Goal: Information Seeking & Learning: Check status

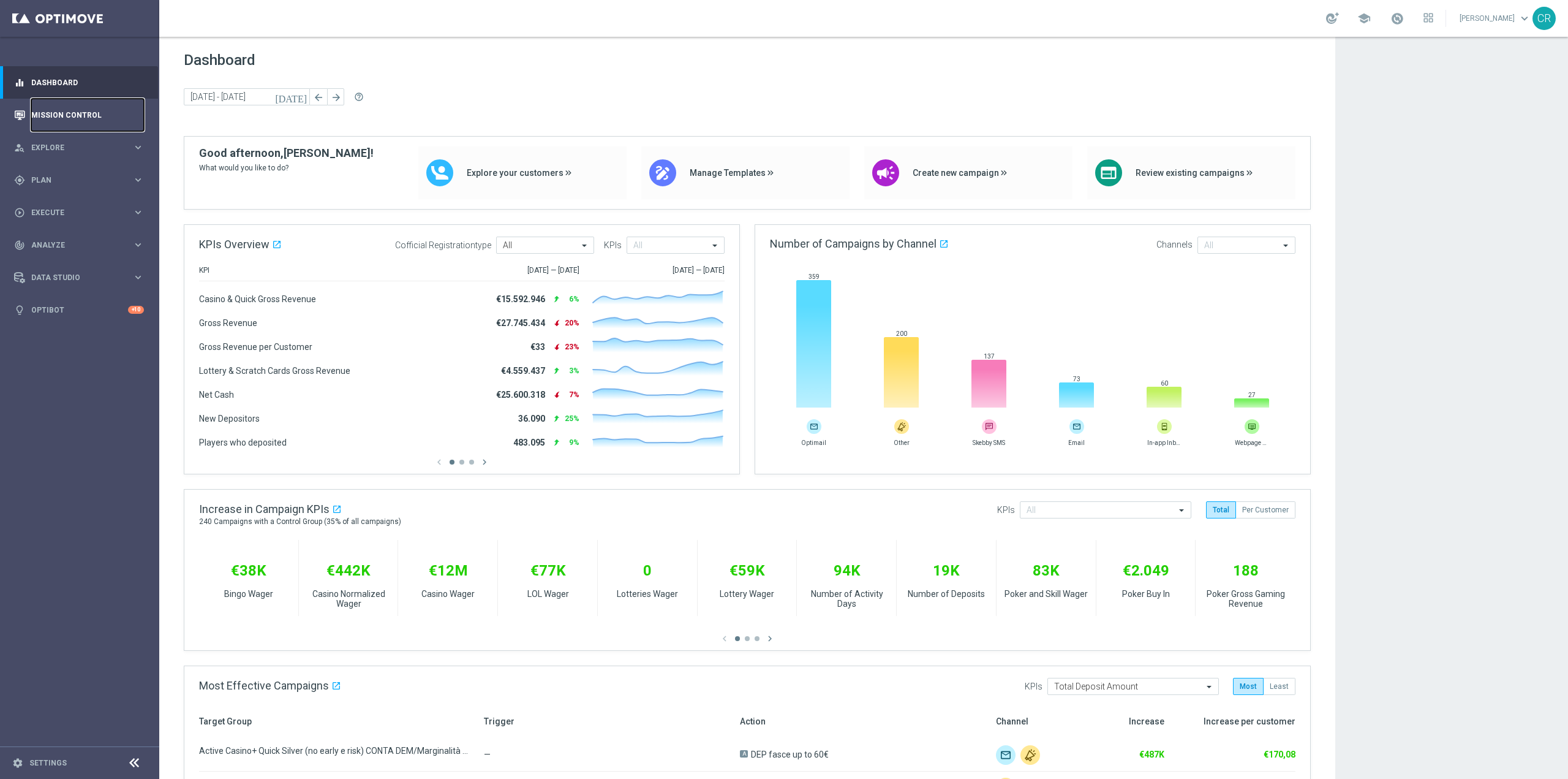
click at [57, 112] on link "Mission Control" at bounding box center [87, 115] width 112 height 33
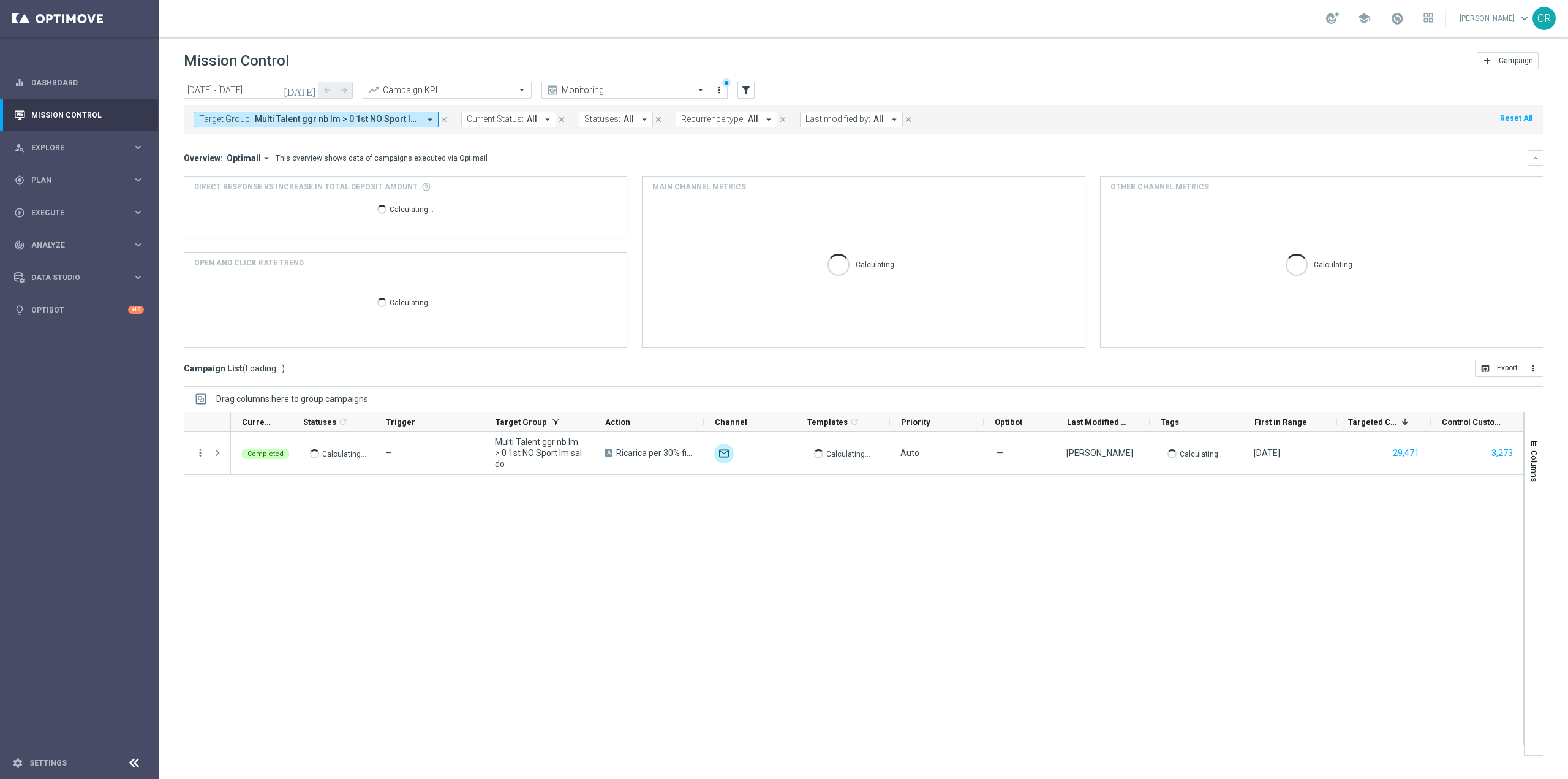
click at [311, 90] on icon "[DATE]" at bounding box center [300, 91] width 33 height 11
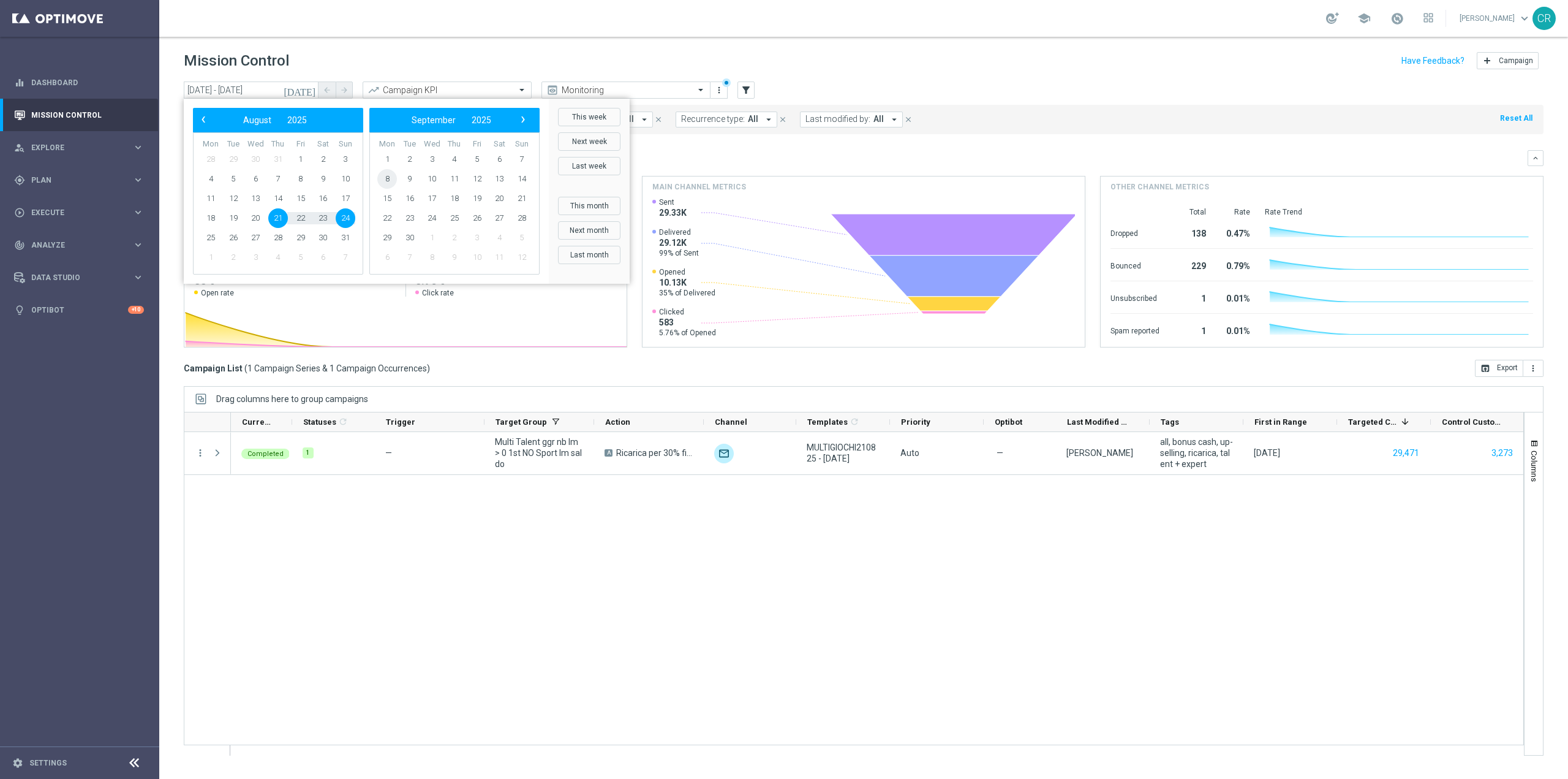
click at [388, 181] on span "8" at bounding box center [388, 179] width 20 height 20
click at [344, 176] on span "14" at bounding box center [346, 179] width 20 height 20
type input "08 Sep 2025 - 14 Sep 2025"
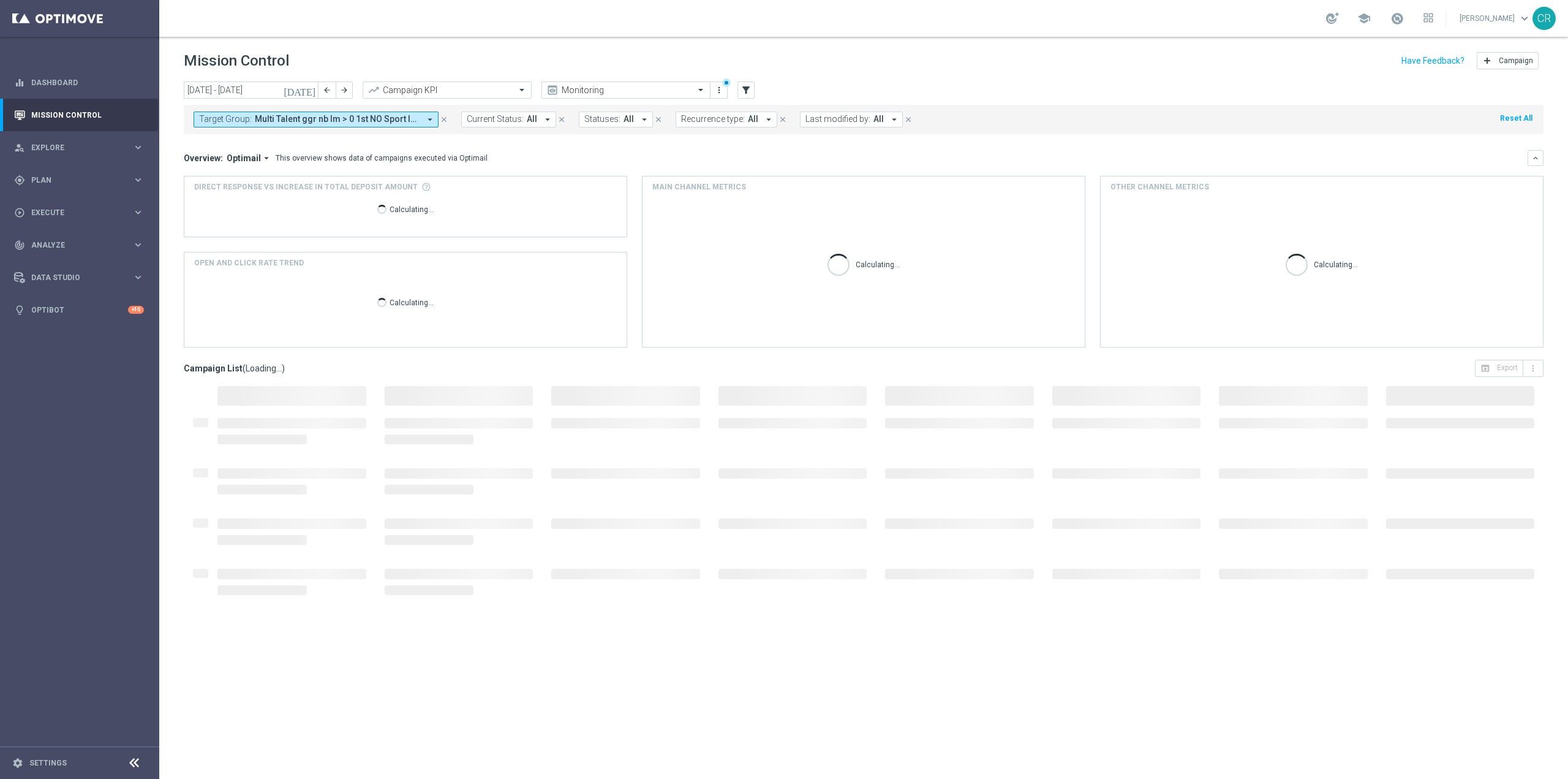
click at [381, 122] on span "Multi Talent ggr nb lm > 0 1st NO Sport lm NO saldo, Multi Talent ggr nb lm > 0…" at bounding box center [337, 119] width 165 height 11
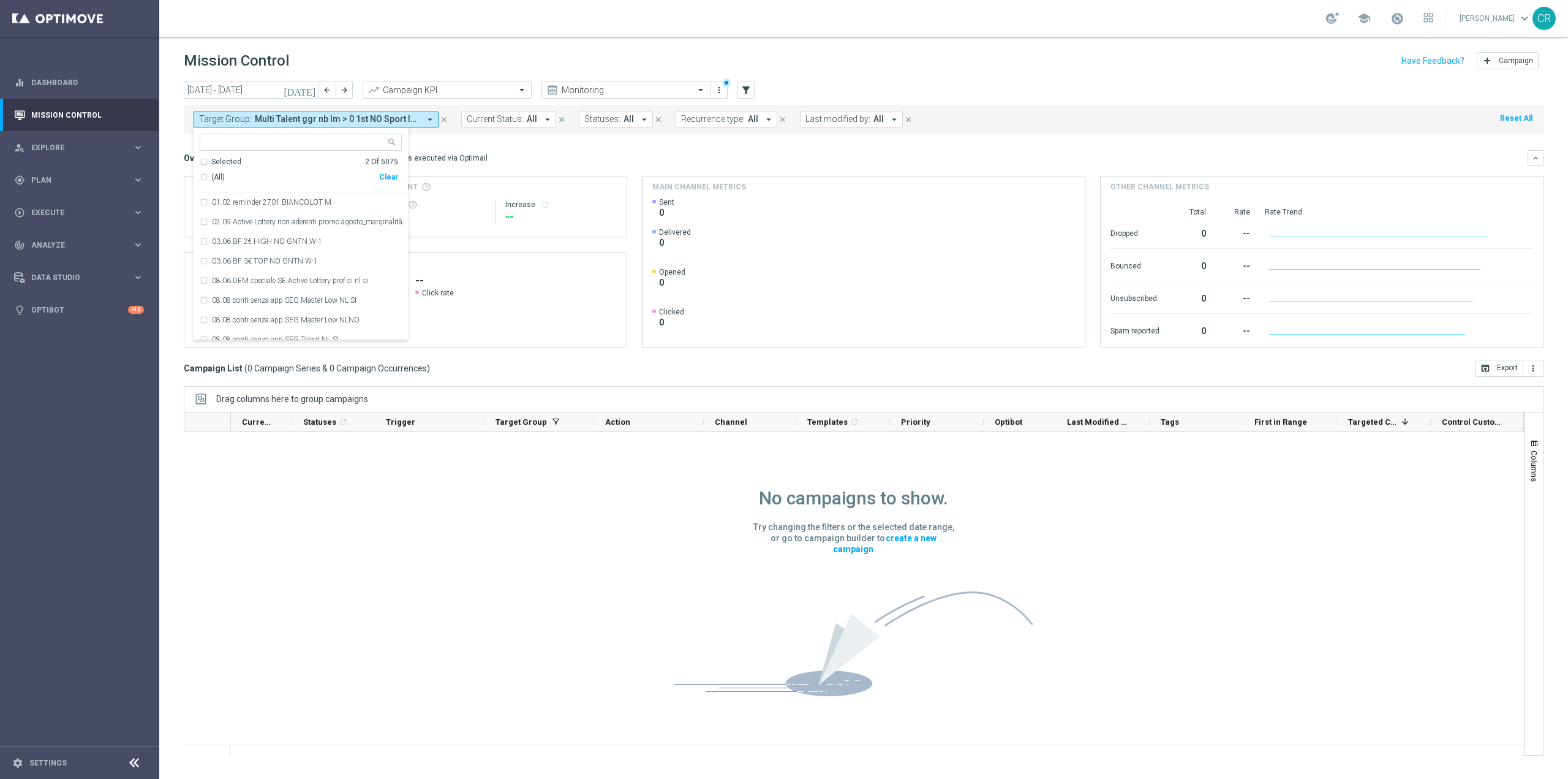
click at [290, 154] on ng-select "Selected 2 of 5075 Selected 2 Of 5075 (All) Clear 01.02 reminder 2701 BIANCOLOT…" at bounding box center [301, 237] width 214 height 207
click at [0, 0] on div "Clear" at bounding box center [0, 0] width 0 height 0
click at [258, 144] on input "text" at bounding box center [296, 142] width 180 height 11
paste input "Churn 0-12M Talent ggr nb tra 0 e 500 lftime 1st Sport"
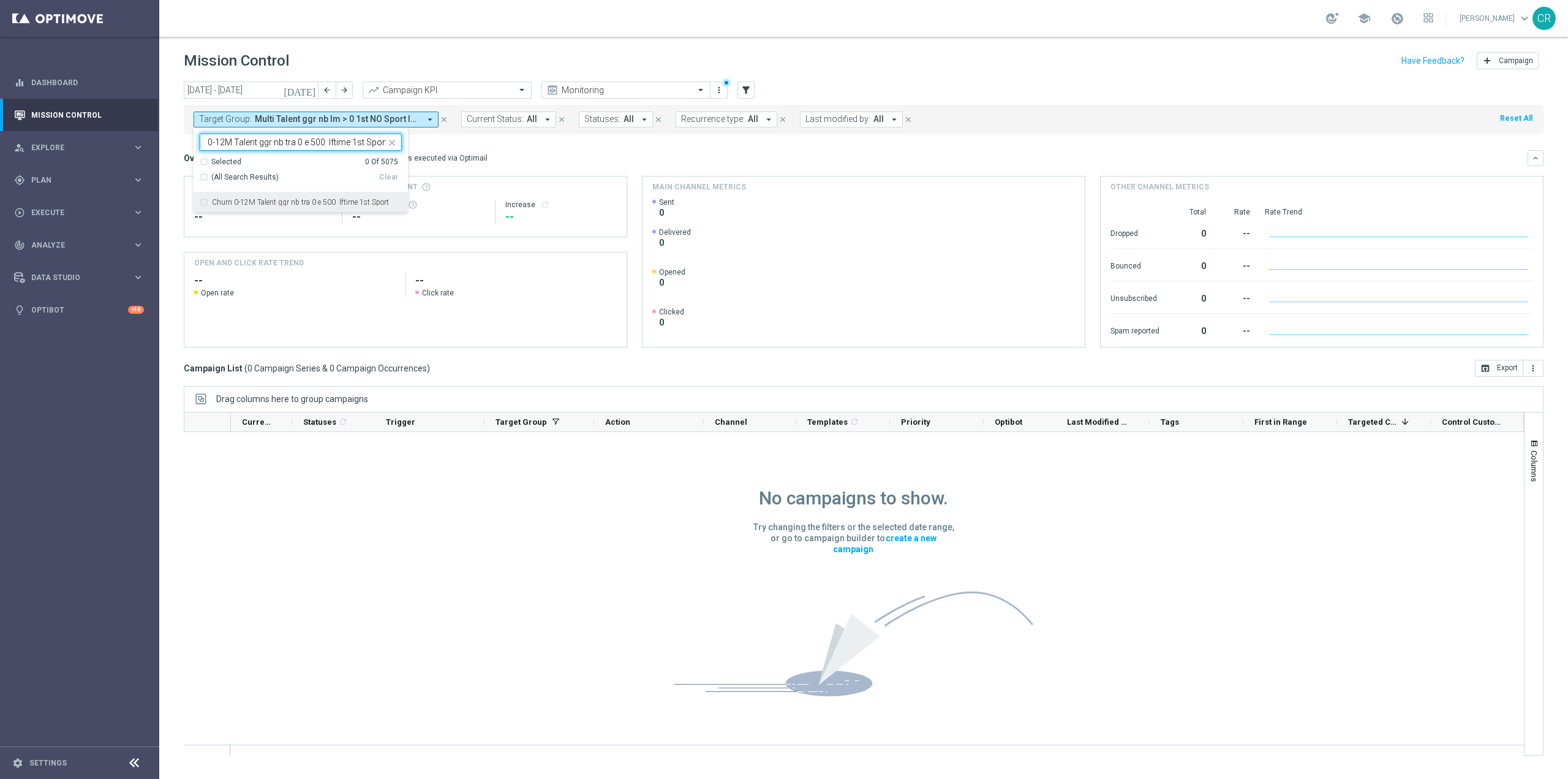
click at [277, 201] on label "Churn 0-12M Talent ggr nb tra 0 e 500 lftime 1st Sport" at bounding box center [301, 202] width 177 height 7
type input "Churn 0-12M Talent ggr nb tra 0 e 500 lftime 1st Sport"
click at [525, 153] on div "Overview: Optimail arrow_drop_down This overview shows data of campaigns execut…" at bounding box center [856, 158] width 1344 height 11
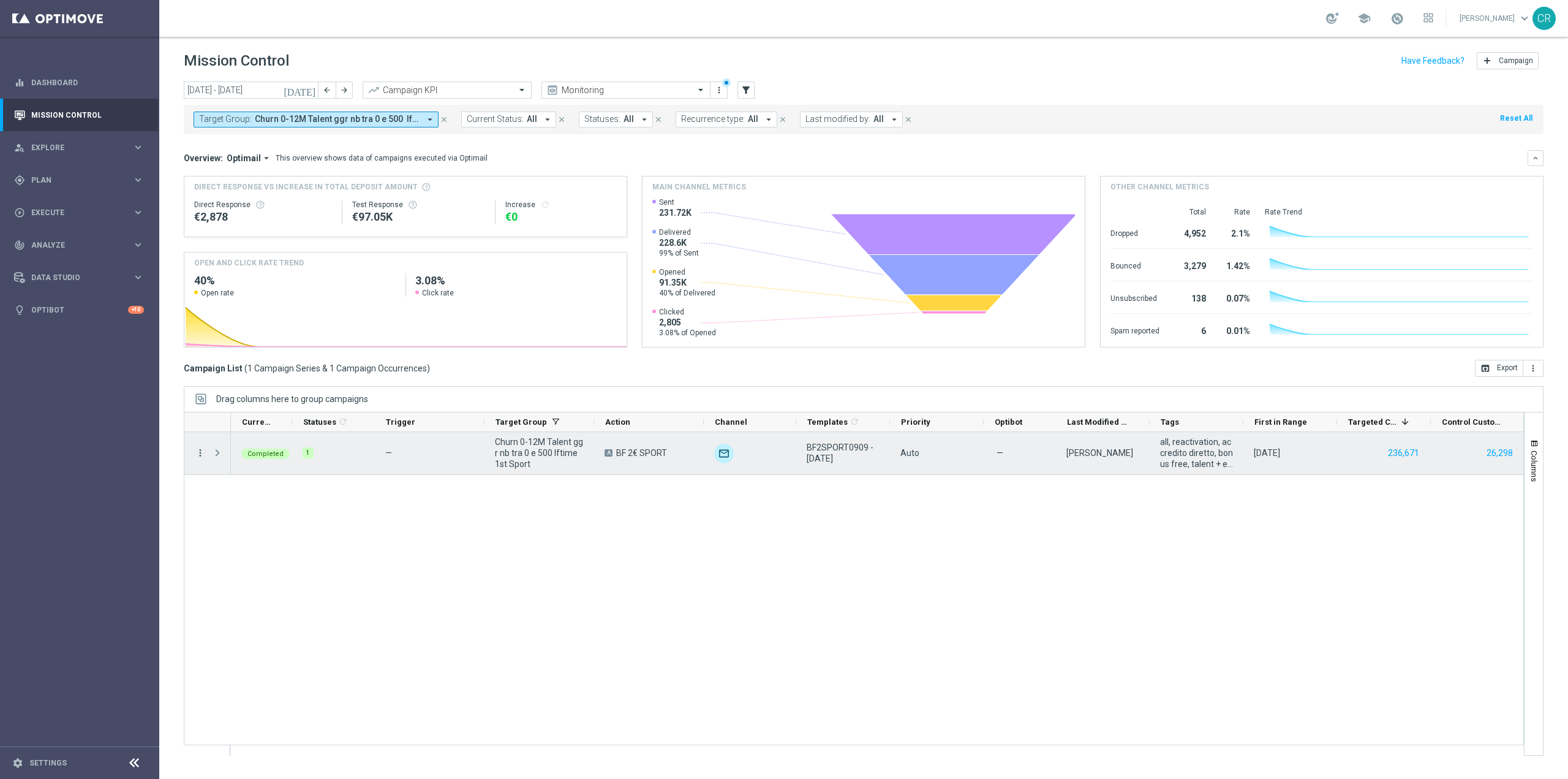
click at [199, 455] on icon "more_vert" at bounding box center [200, 453] width 11 height 11
click at [236, 531] on span "Go to Campaign Analysis" at bounding box center [268, 529] width 88 height 8
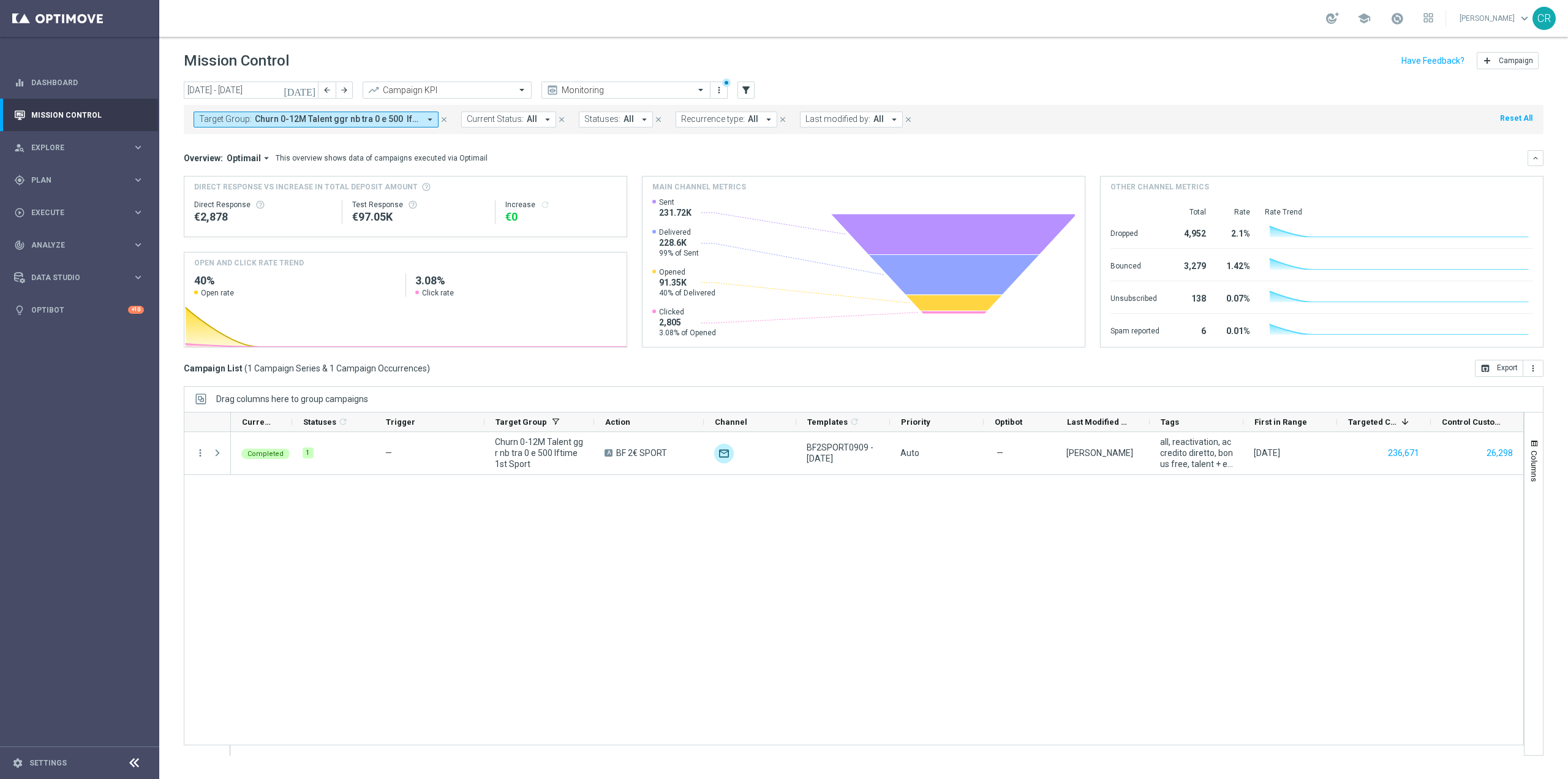
click at [311, 86] on icon "[DATE]" at bounding box center [300, 91] width 33 height 11
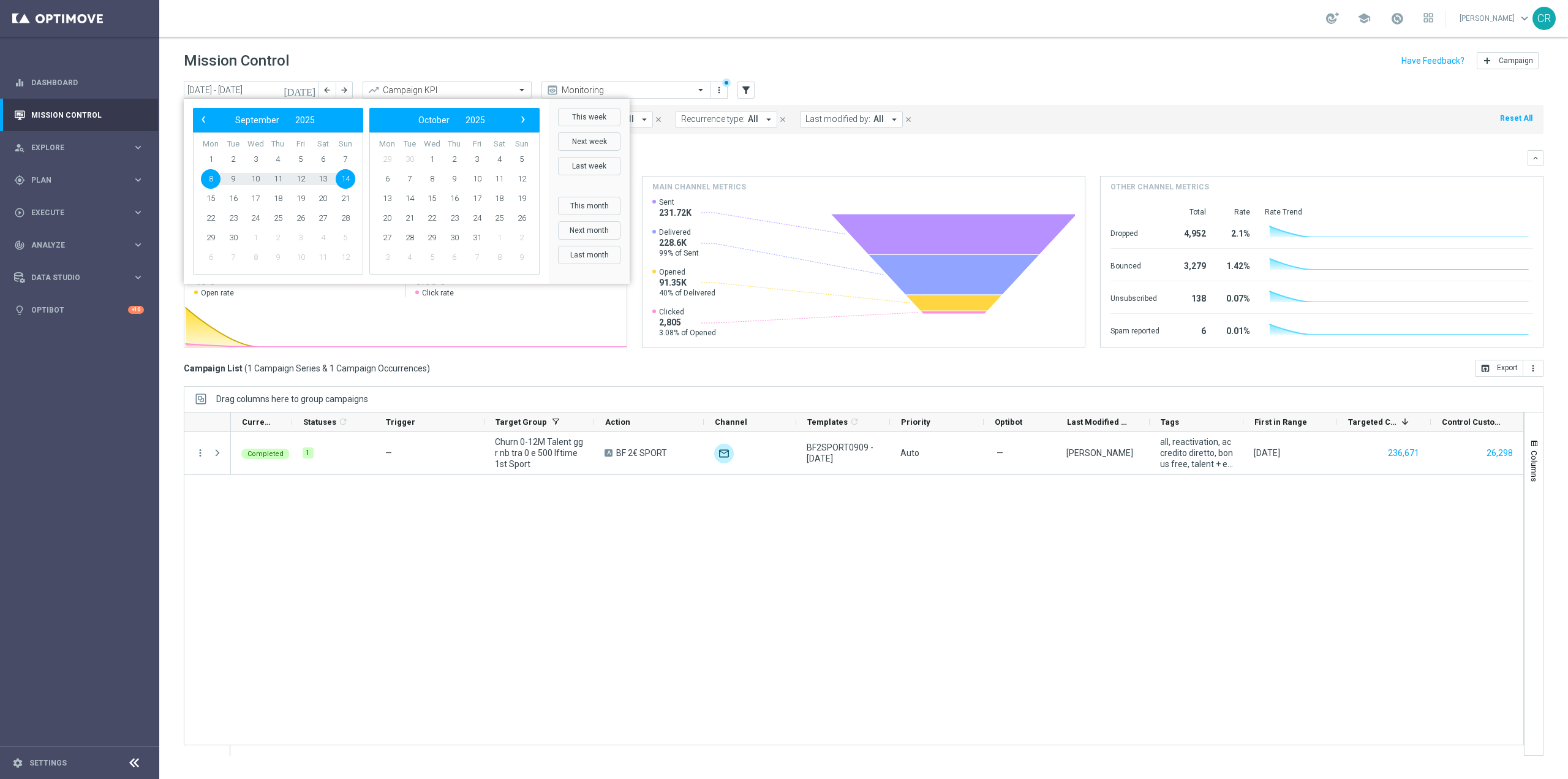
click at [374, 62] on div "Mission Control add Campaign" at bounding box center [864, 61] width 1360 height 24
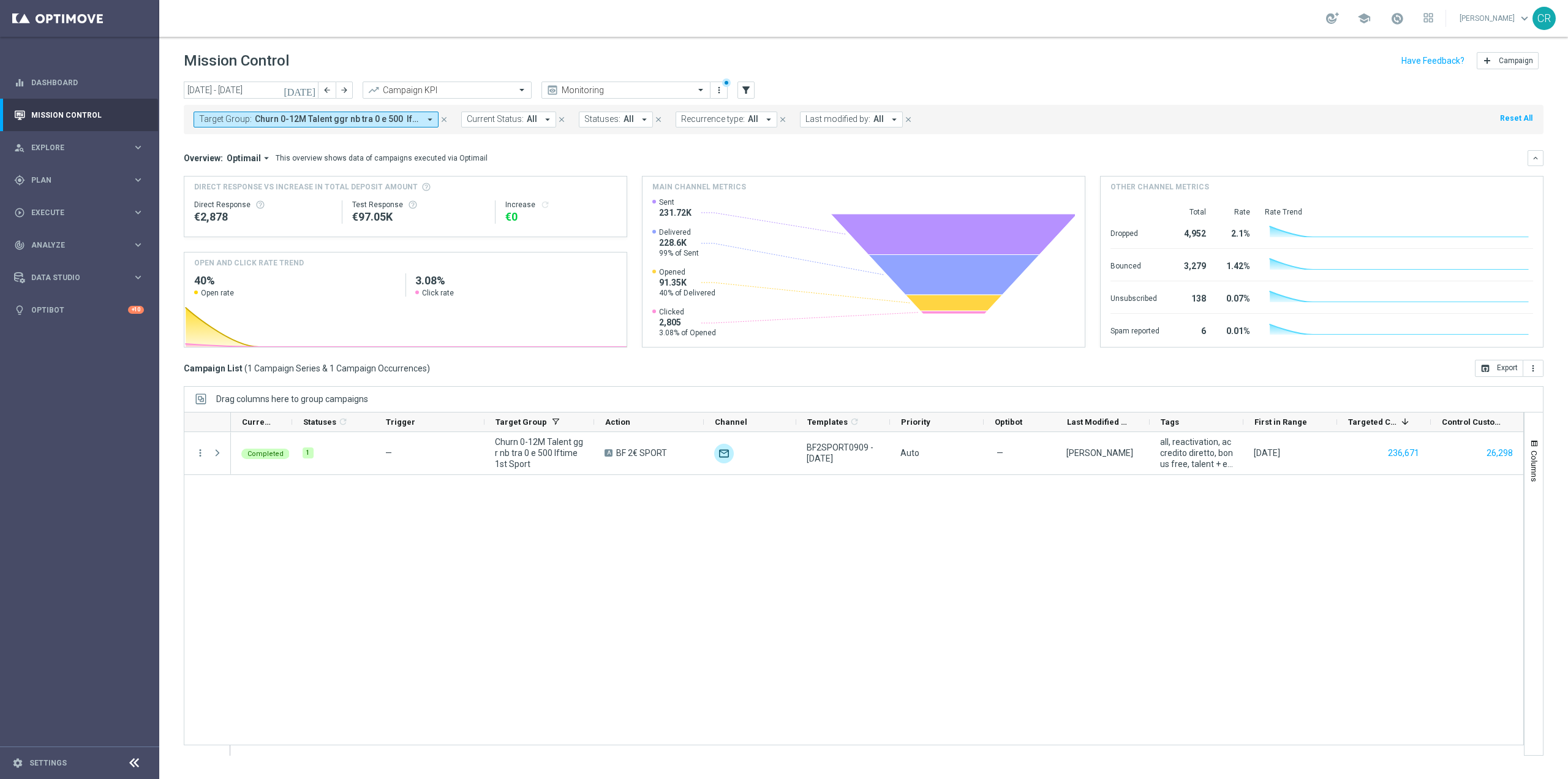
click at [323, 121] on span "Churn 0-12M Talent ggr nb tra 0 e 500 lftime 1st Sport" at bounding box center [337, 119] width 165 height 11
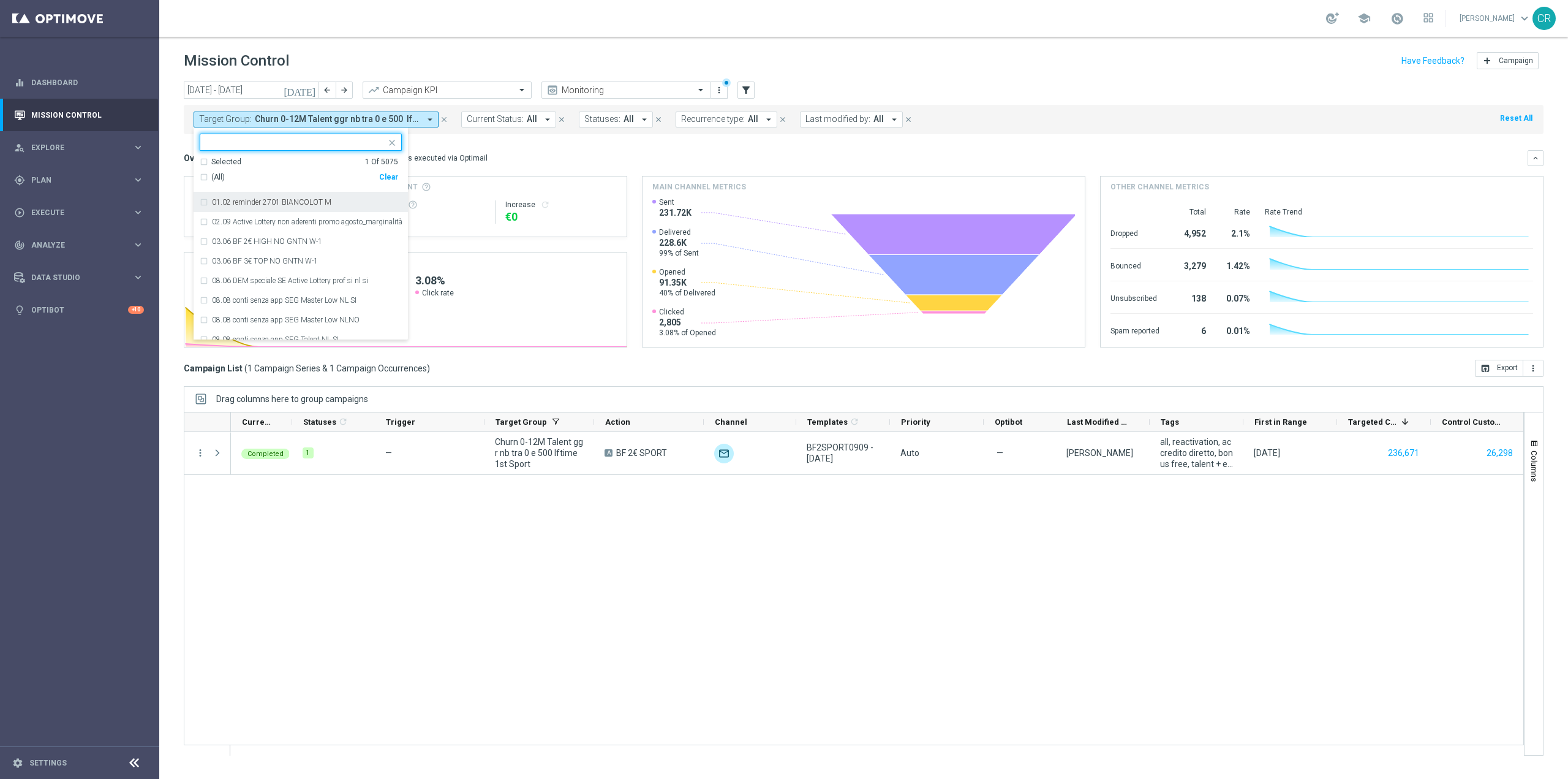
click at [387, 171] on div "(All) Clear" at bounding box center [298, 177] width 199 height 21
click at [0, 0] on div "Clear" at bounding box center [0, 0] width 0 height 0
click at [339, 142] on input "text" at bounding box center [296, 142] width 180 height 11
paste input "Churn Master Low"
click at [298, 199] on div "Churn Master Low" at bounding box center [307, 202] width 190 height 7
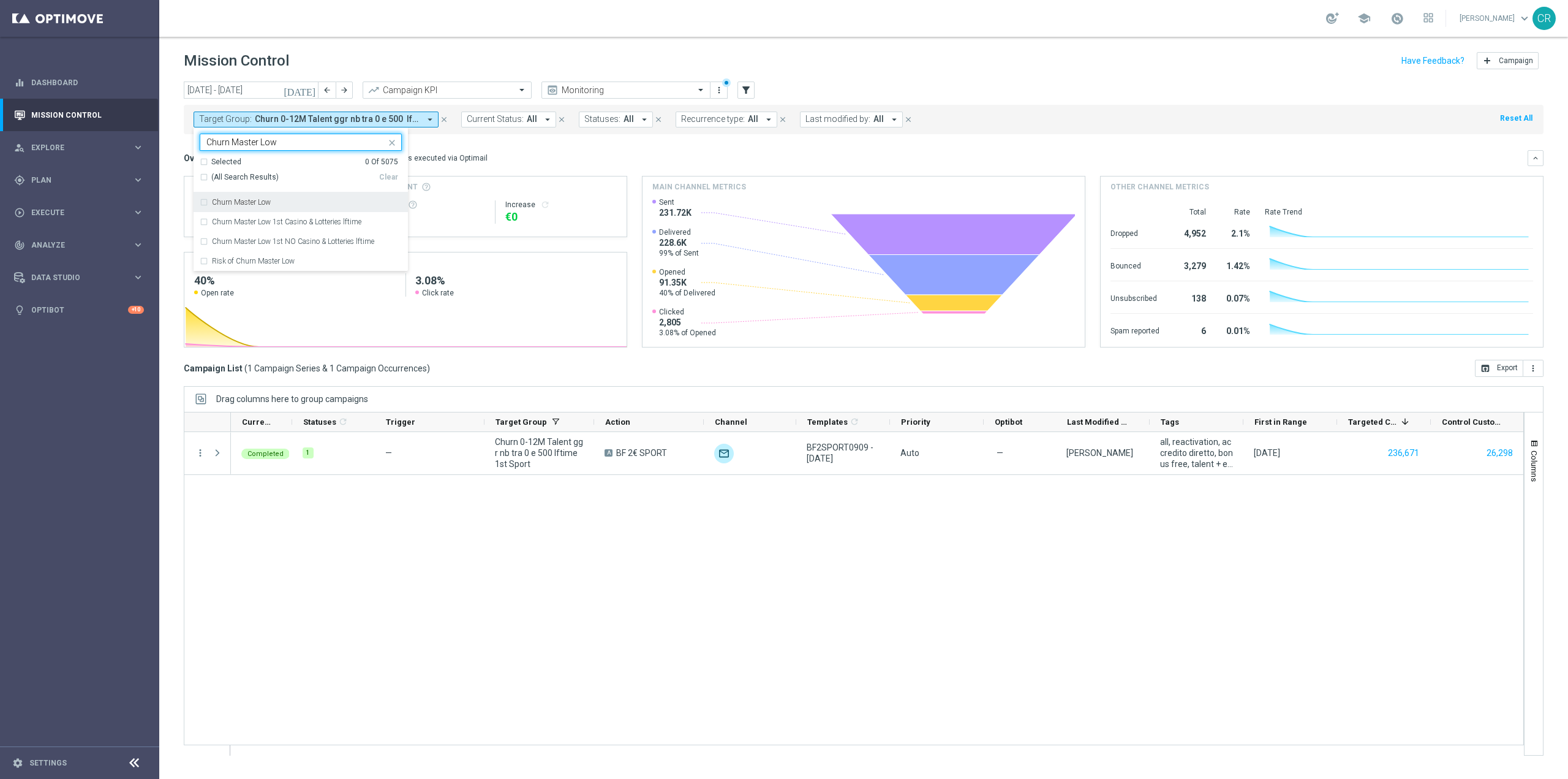
type input "Churn Master Low"
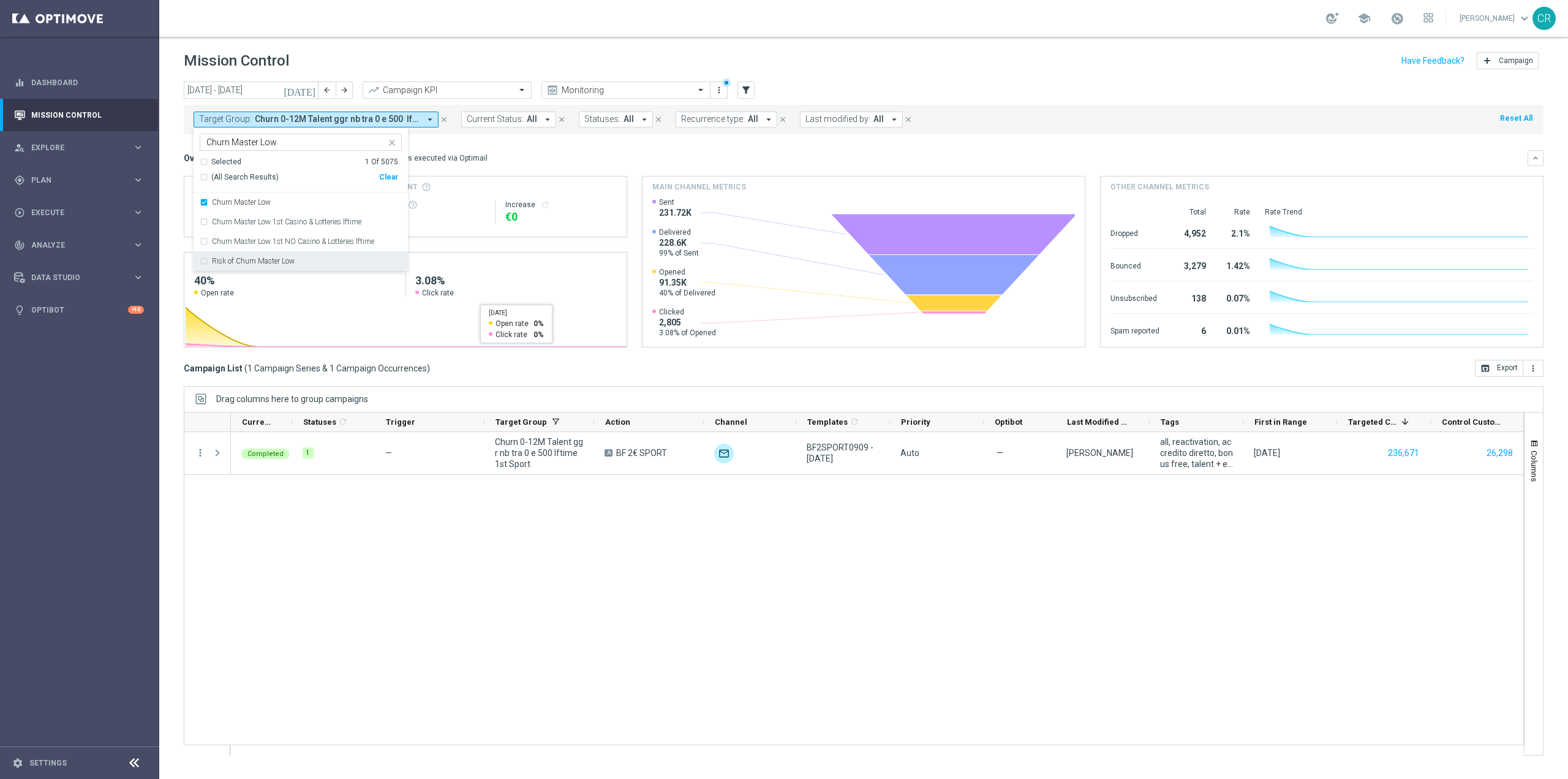
click at [599, 146] on mini-dashboard "Overview: Optimail arrow_drop_down This overview shows data of campaigns execut…" at bounding box center [864, 247] width 1360 height 226
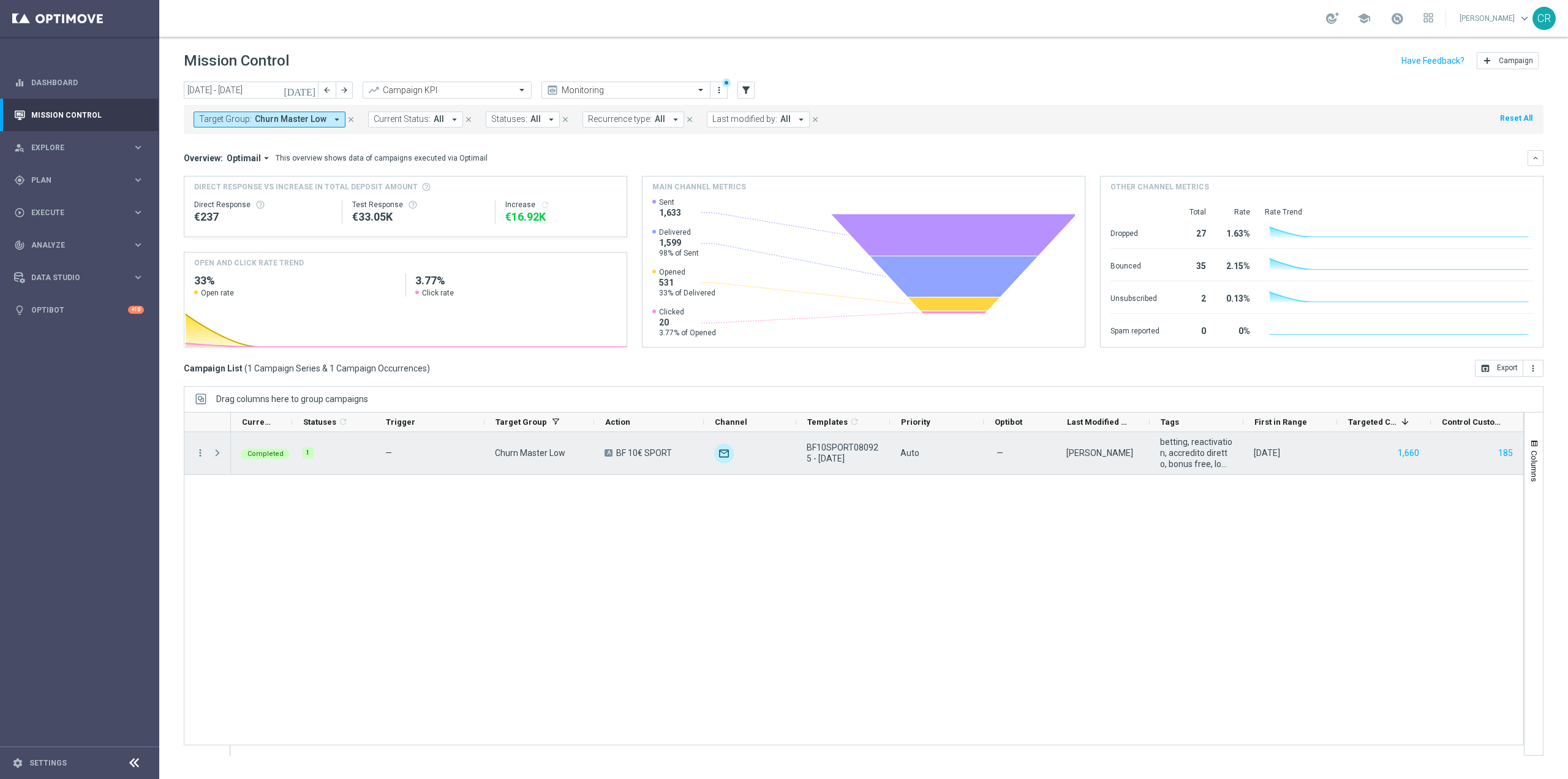
click at [214, 451] on span at bounding box center [218, 453] width 11 height 10
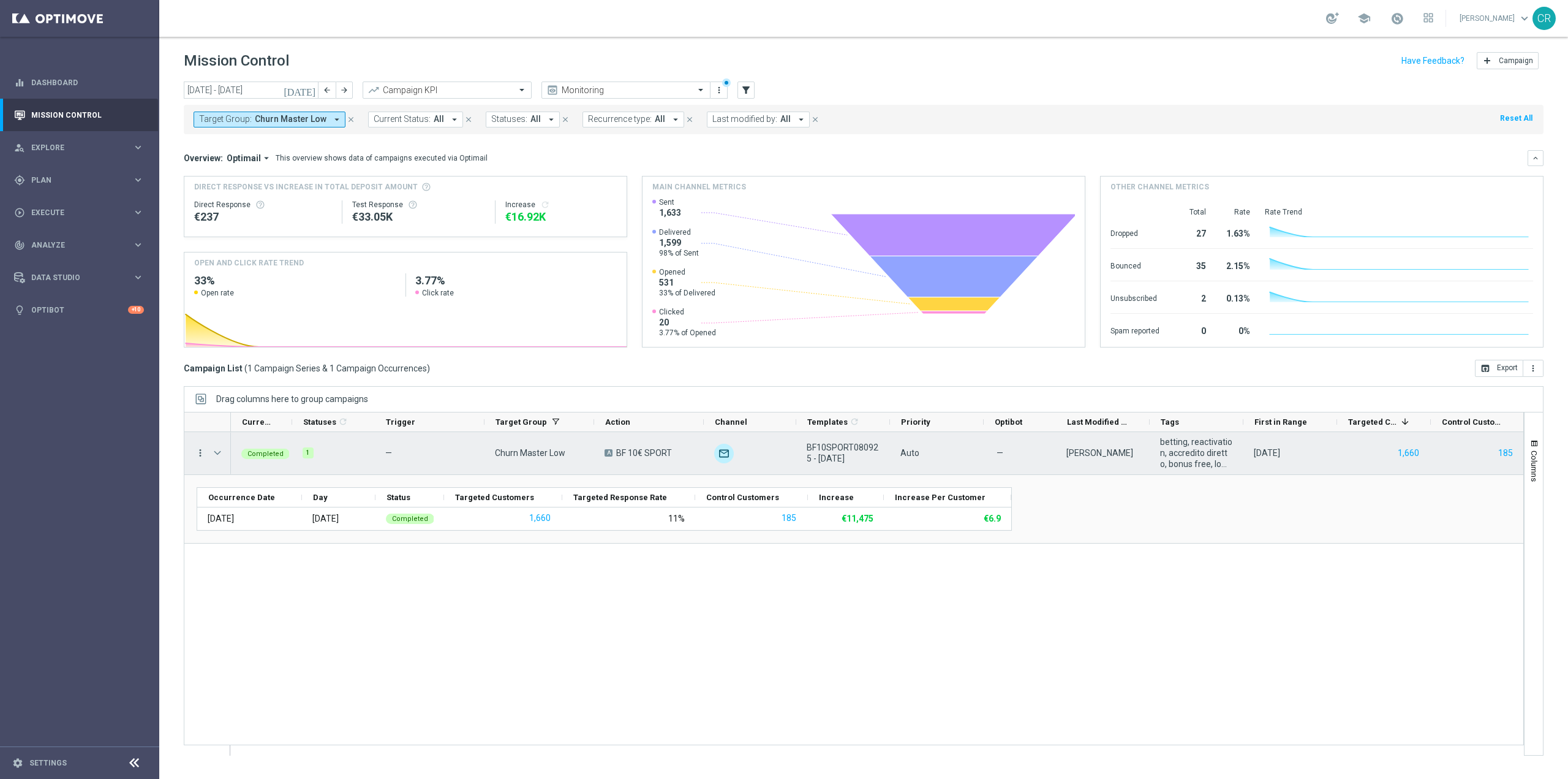
click at [199, 451] on icon "more_vert" at bounding box center [200, 453] width 11 height 11
click at [214, 526] on icon "bar_chart" at bounding box center [215, 529] width 8 height 8
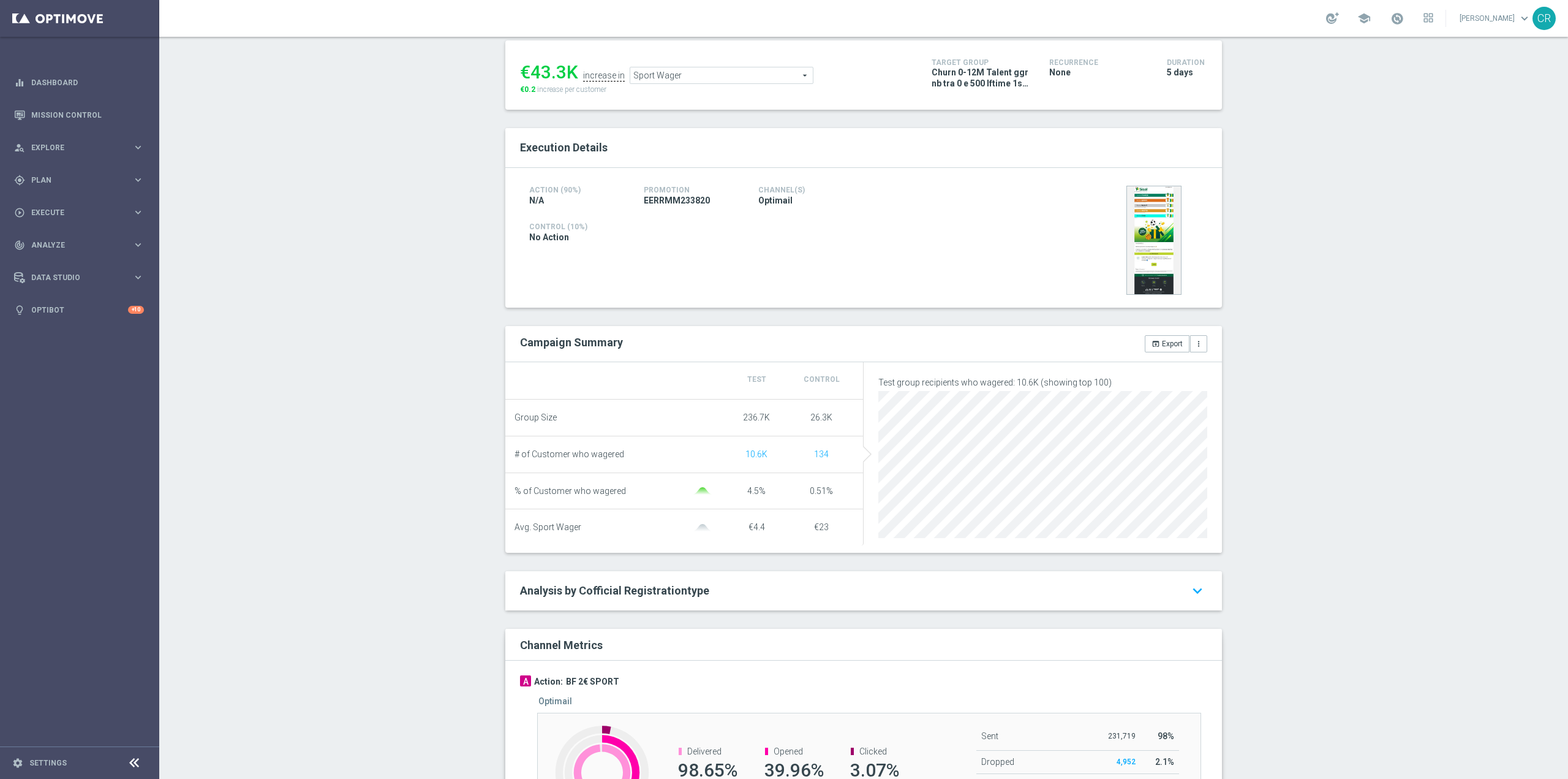
scroll to position [43, 0]
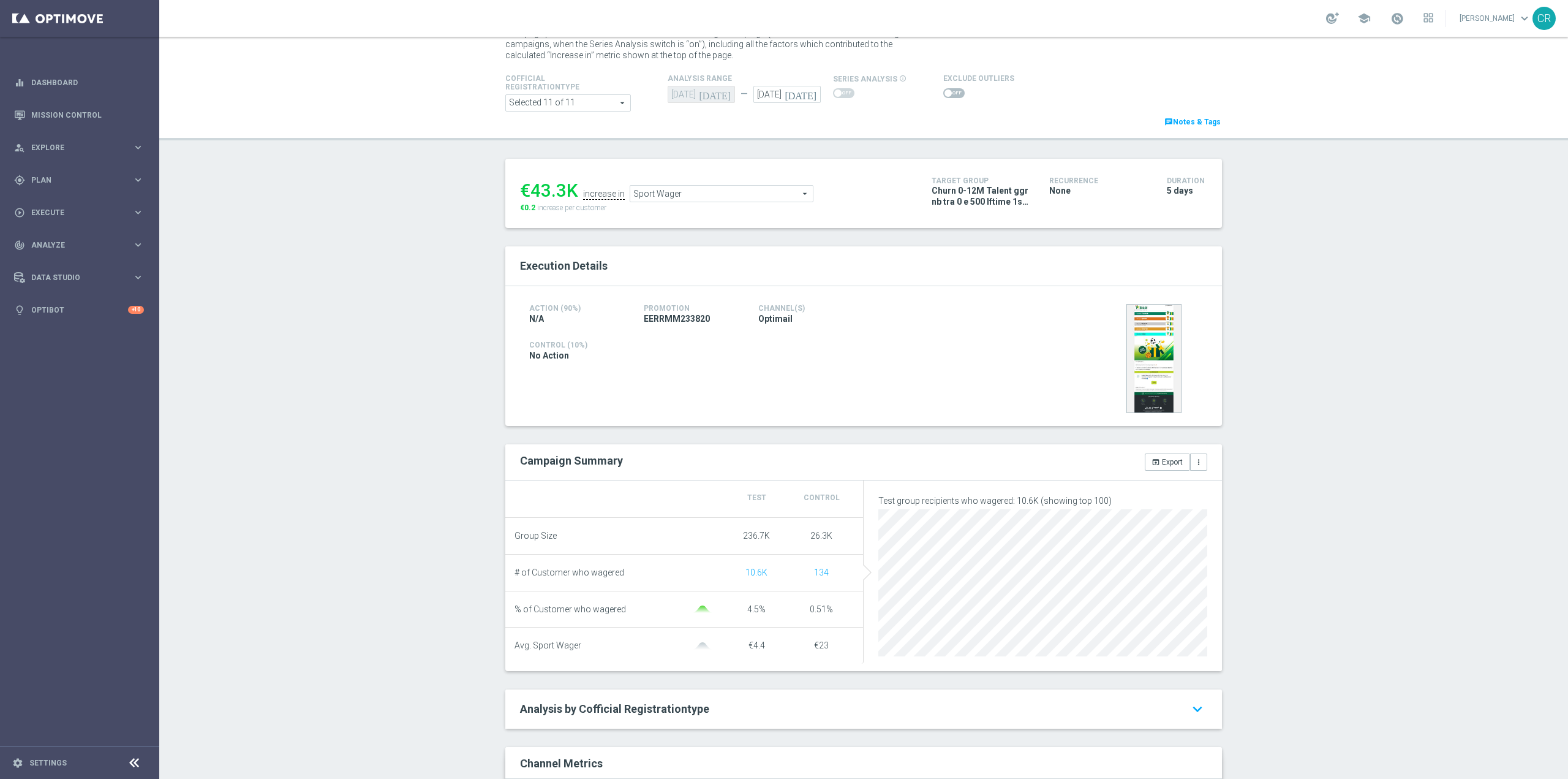
click at [806, 96] on icon "[DATE]" at bounding box center [803, 92] width 36 height 13
click at [914, 182] on span "14" at bounding box center [915, 183] width 20 height 20
type input "[DATE]"
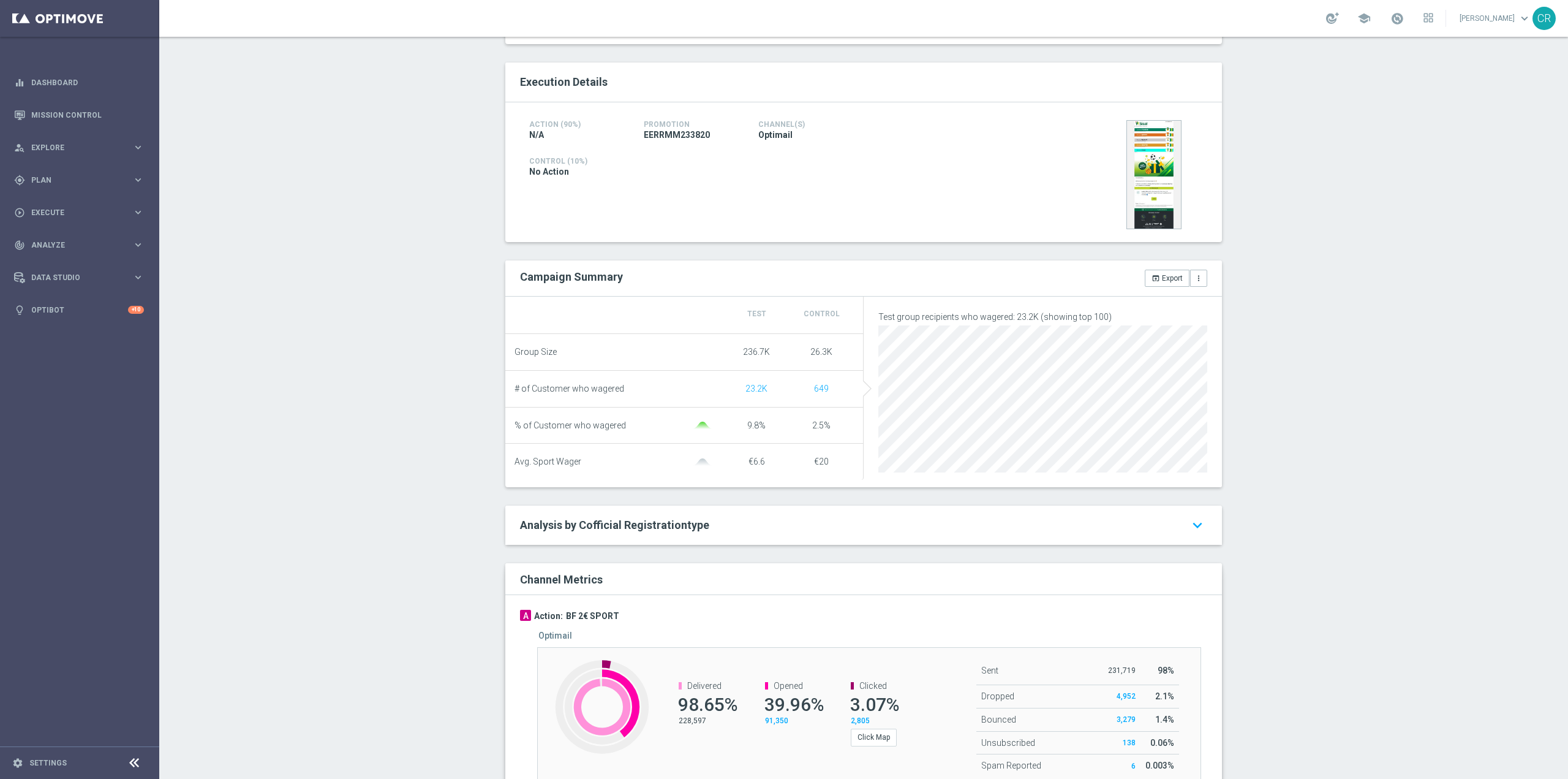
scroll to position [105, 0]
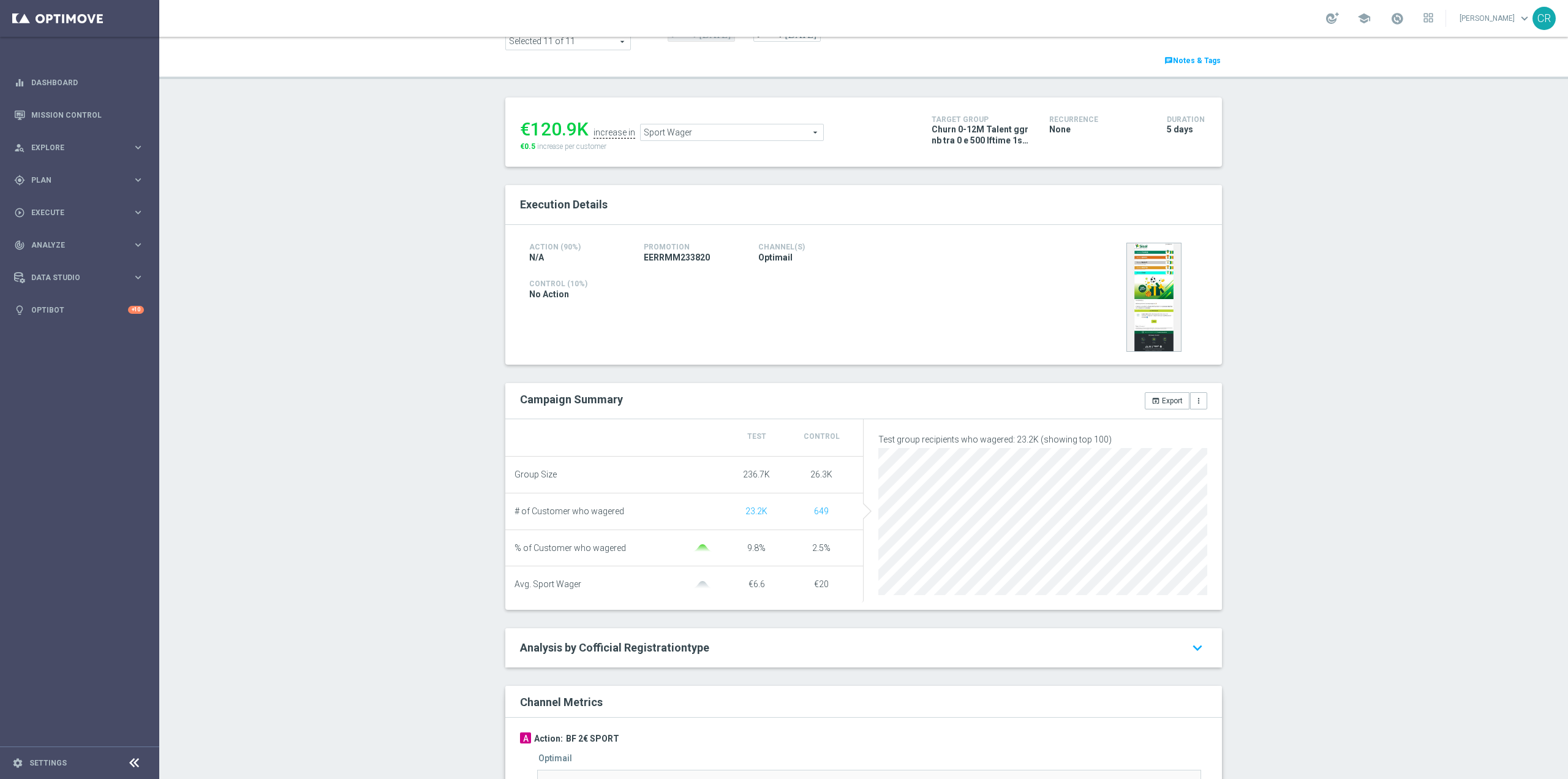
click at [688, 144] on div "€120.9K increase in Sport Wager Sport Wager arrow_drop_down search €0.5 increas…" at bounding box center [716, 132] width 393 height 40
click at [698, 134] on span "Sport Wager" at bounding box center [732, 132] width 182 height 16
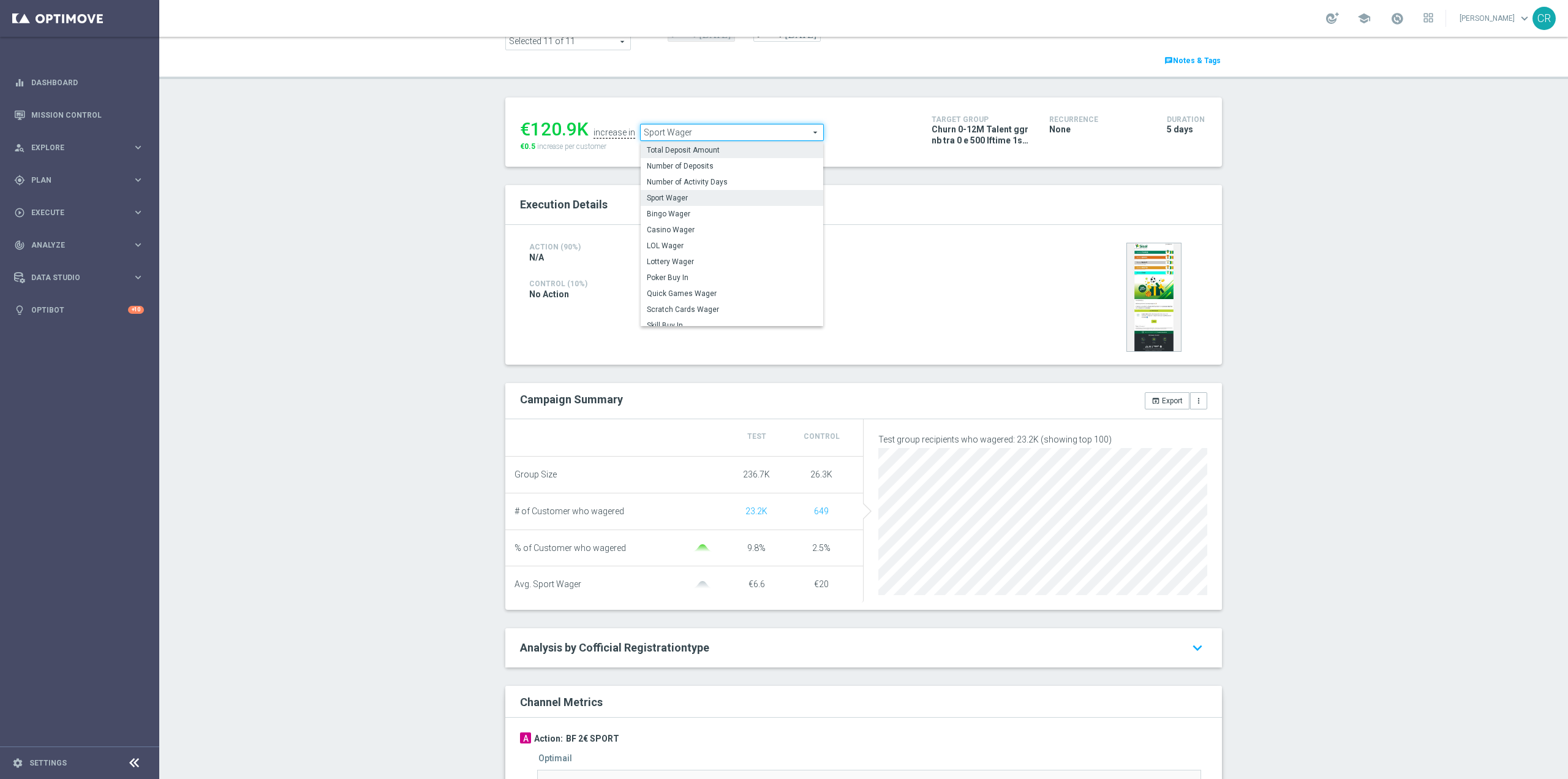
click at [699, 153] on span "Total Deposit Amount" at bounding box center [732, 150] width 170 height 10
type input "Total Deposit Amount"
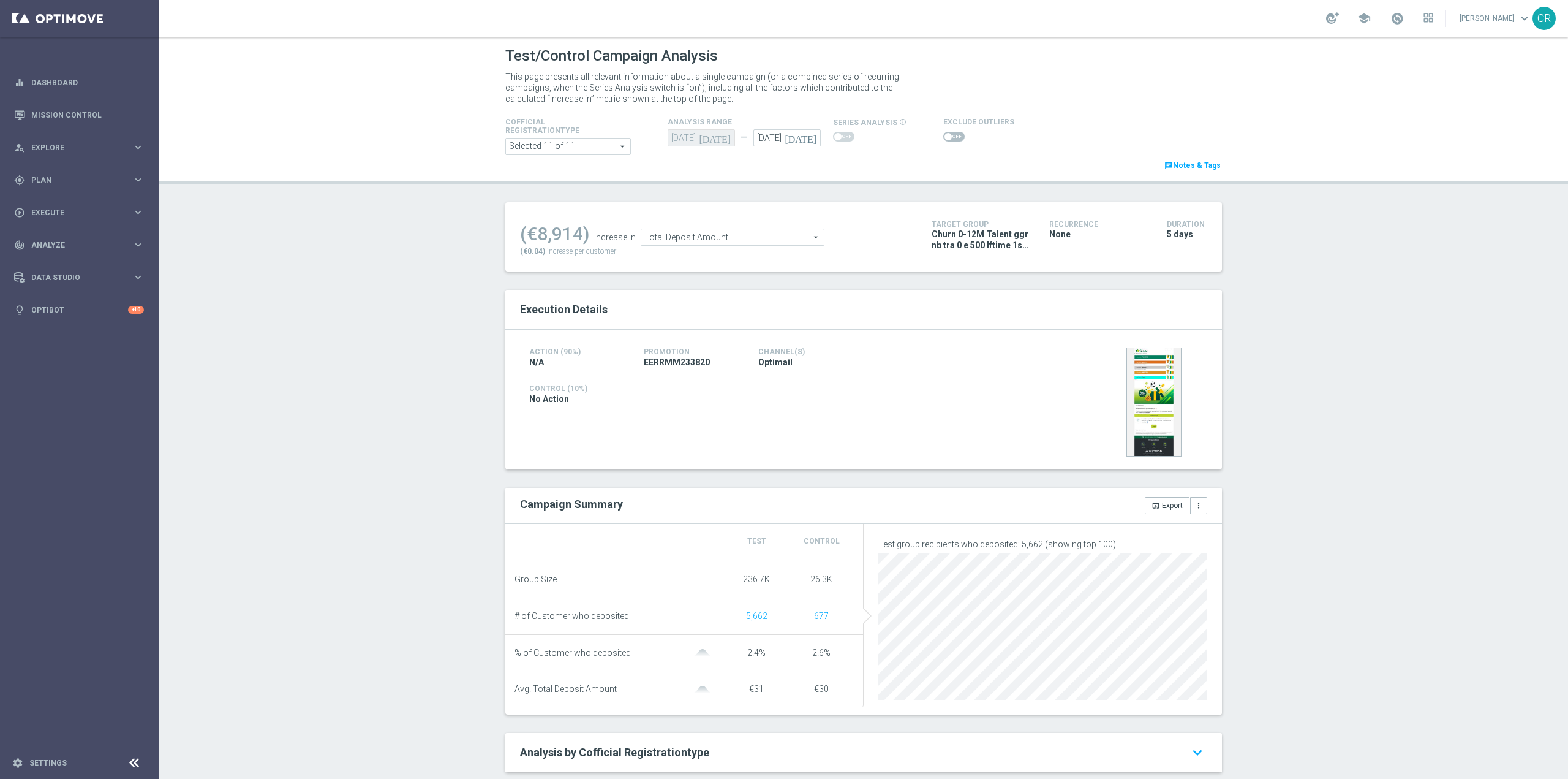
click at [943, 129] on div at bounding box center [979, 137] width 71 height 15
click at [943, 137] on span at bounding box center [954, 137] width 21 height 10
click at [943, 137] on input "checkbox" at bounding box center [954, 137] width 21 height 10
click at [762, 246] on span "Total Deposit Amount" at bounding box center [733, 240] width 182 height 16
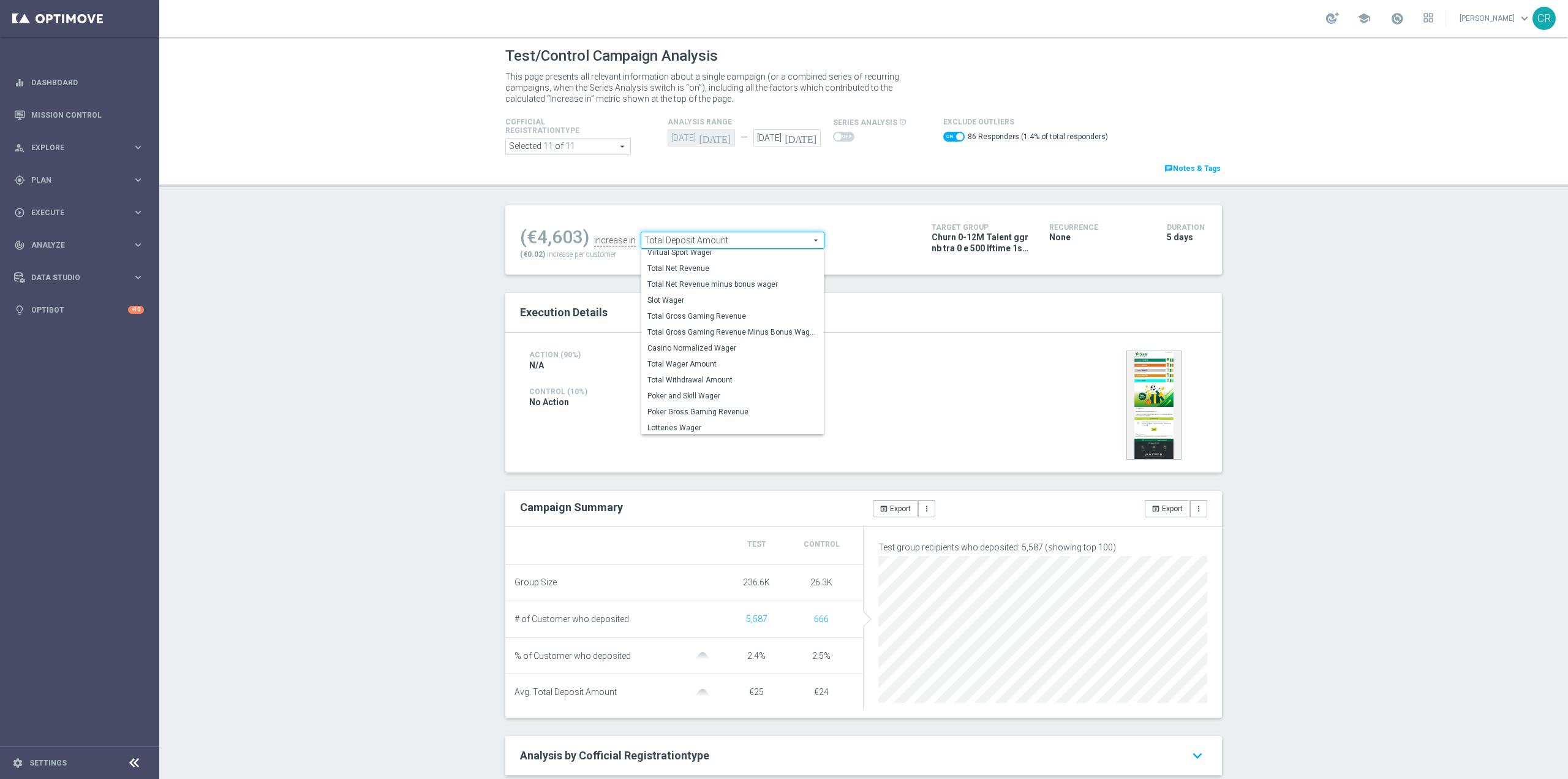
scroll to position [191, 0]
click at [726, 364] on span "Total Wager Amount" at bounding box center [733, 362] width 170 height 10
checkbox input "false"
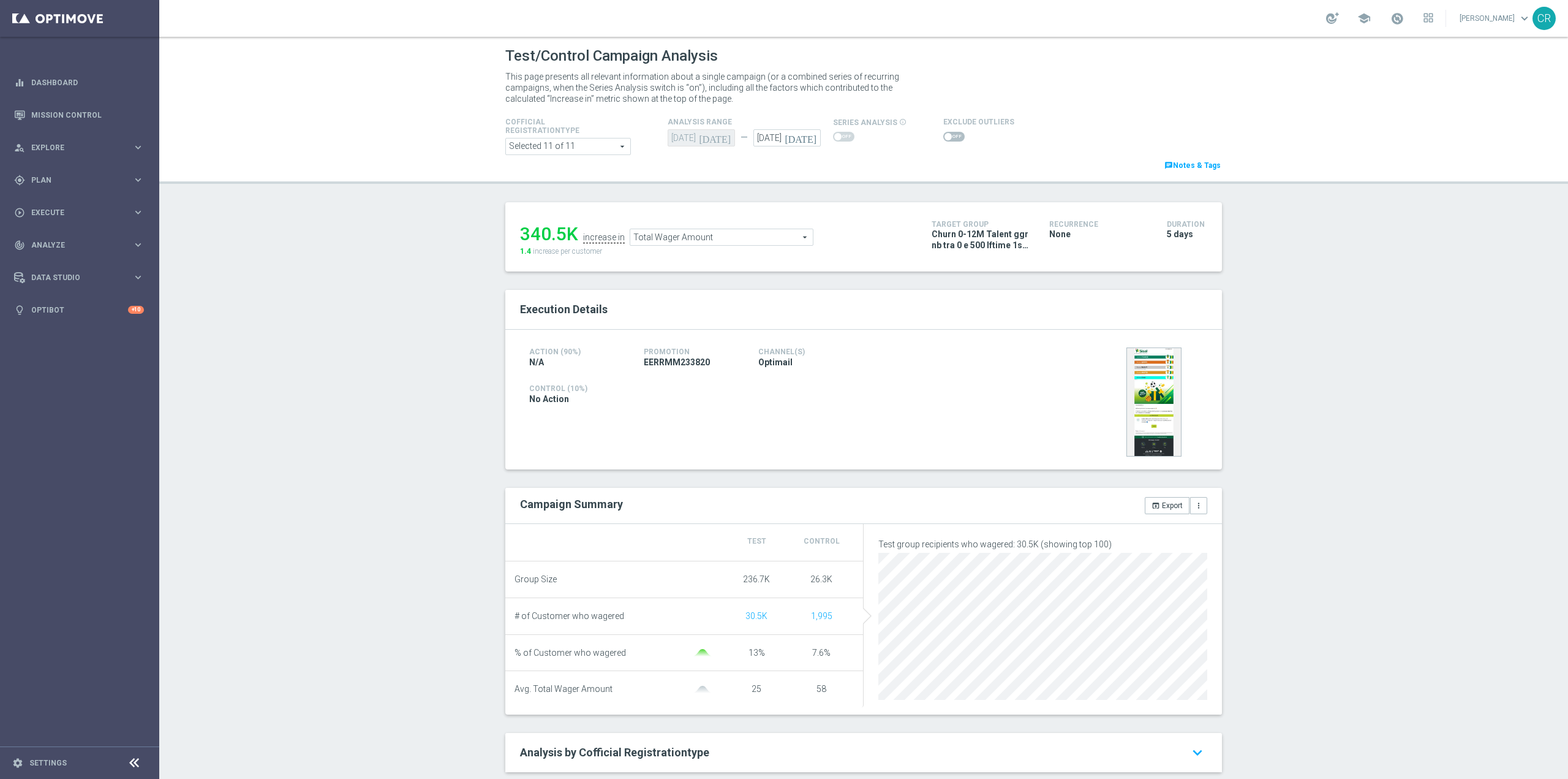
click at [740, 234] on span "Total Wager Amount" at bounding box center [721, 237] width 182 height 16
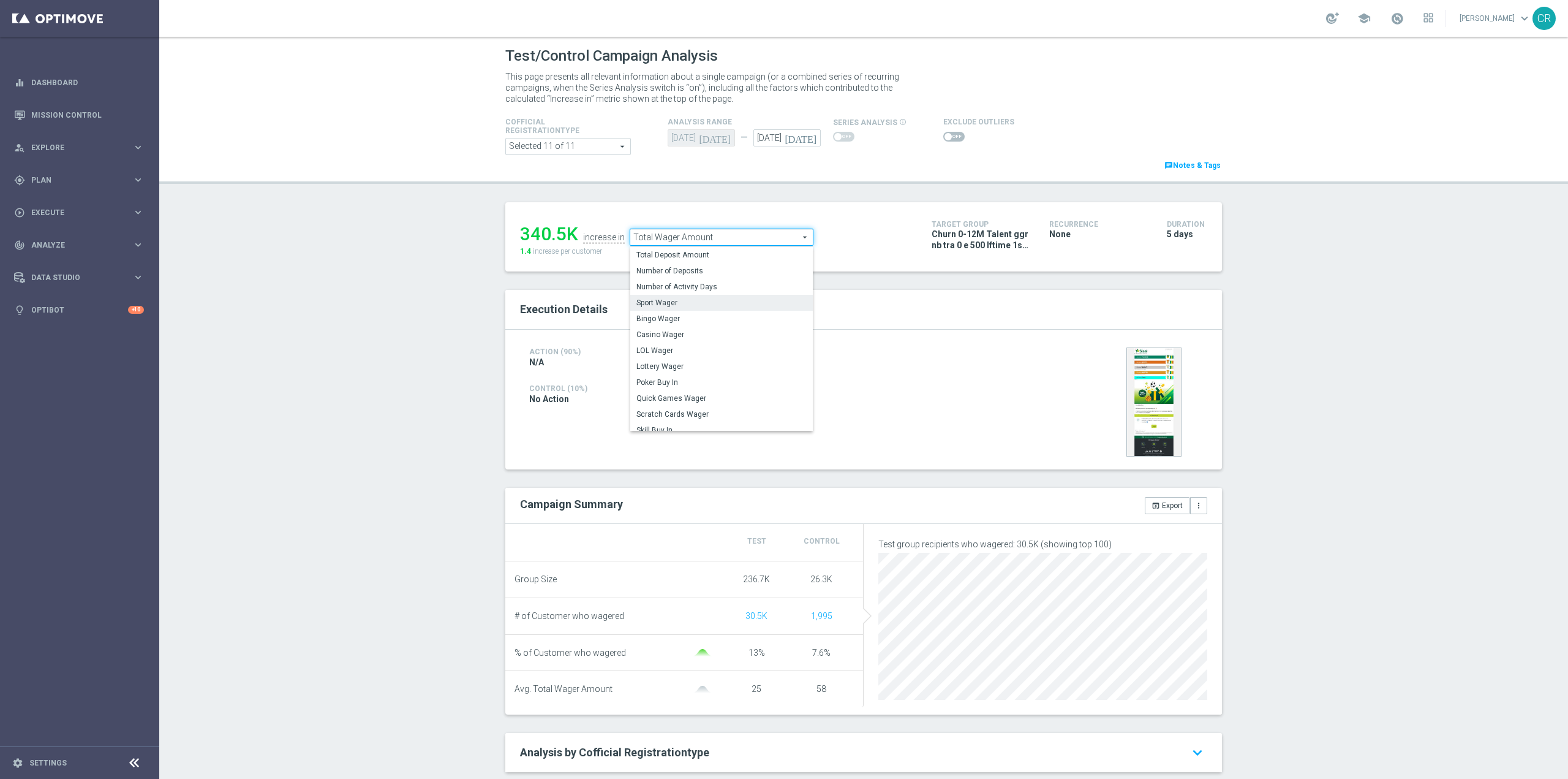
click at [733, 299] on span "Sport Wager" at bounding box center [721, 303] width 170 height 10
type input "Sport Wager"
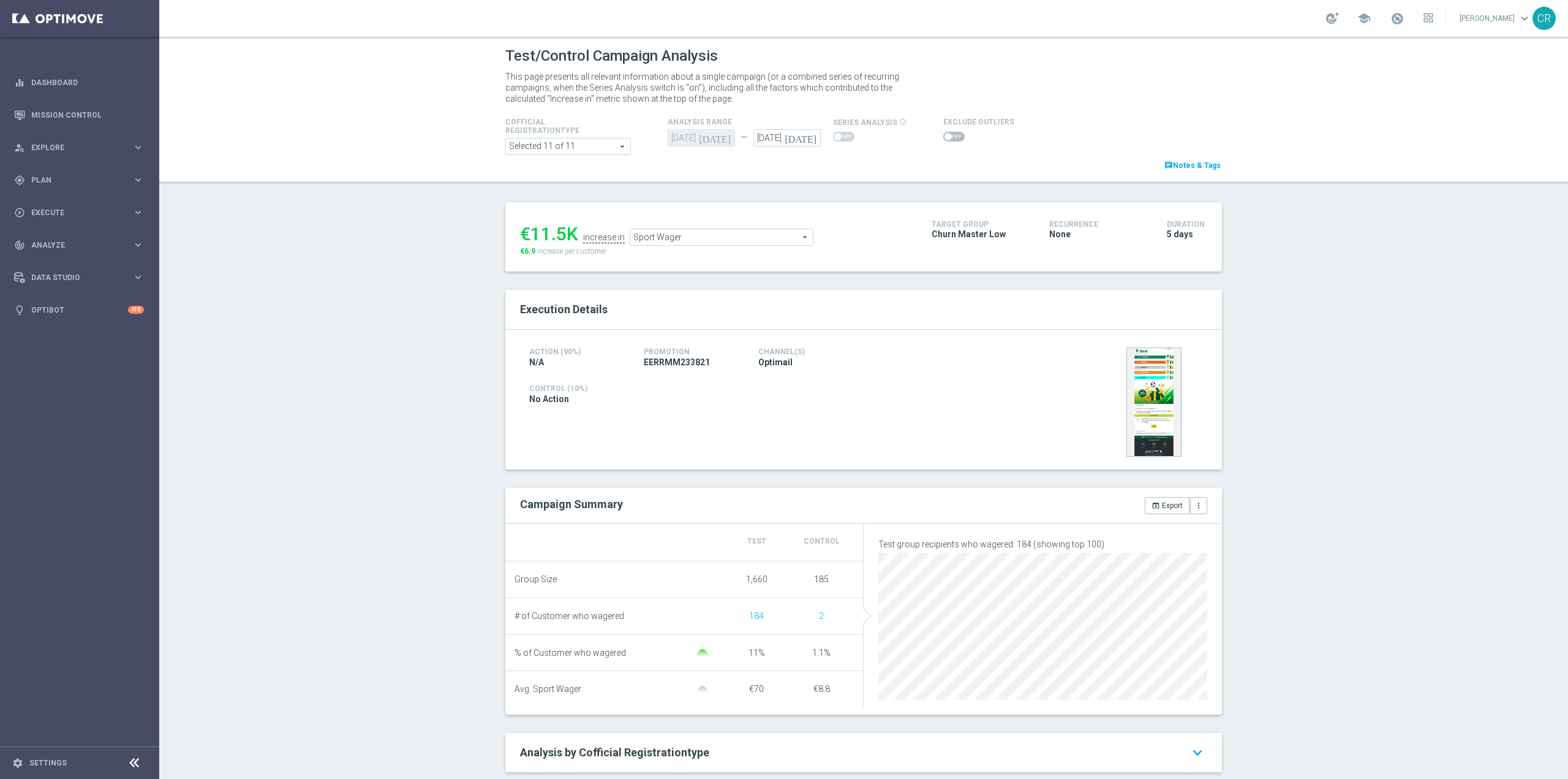
click at [803, 137] on icon "[DATE]" at bounding box center [803, 136] width 36 height 13
click at [911, 222] on span "14" at bounding box center [915, 227] width 20 height 20
type input "[DATE]"
click at [770, 234] on span "Sport Wager" at bounding box center [707, 237] width 182 height 16
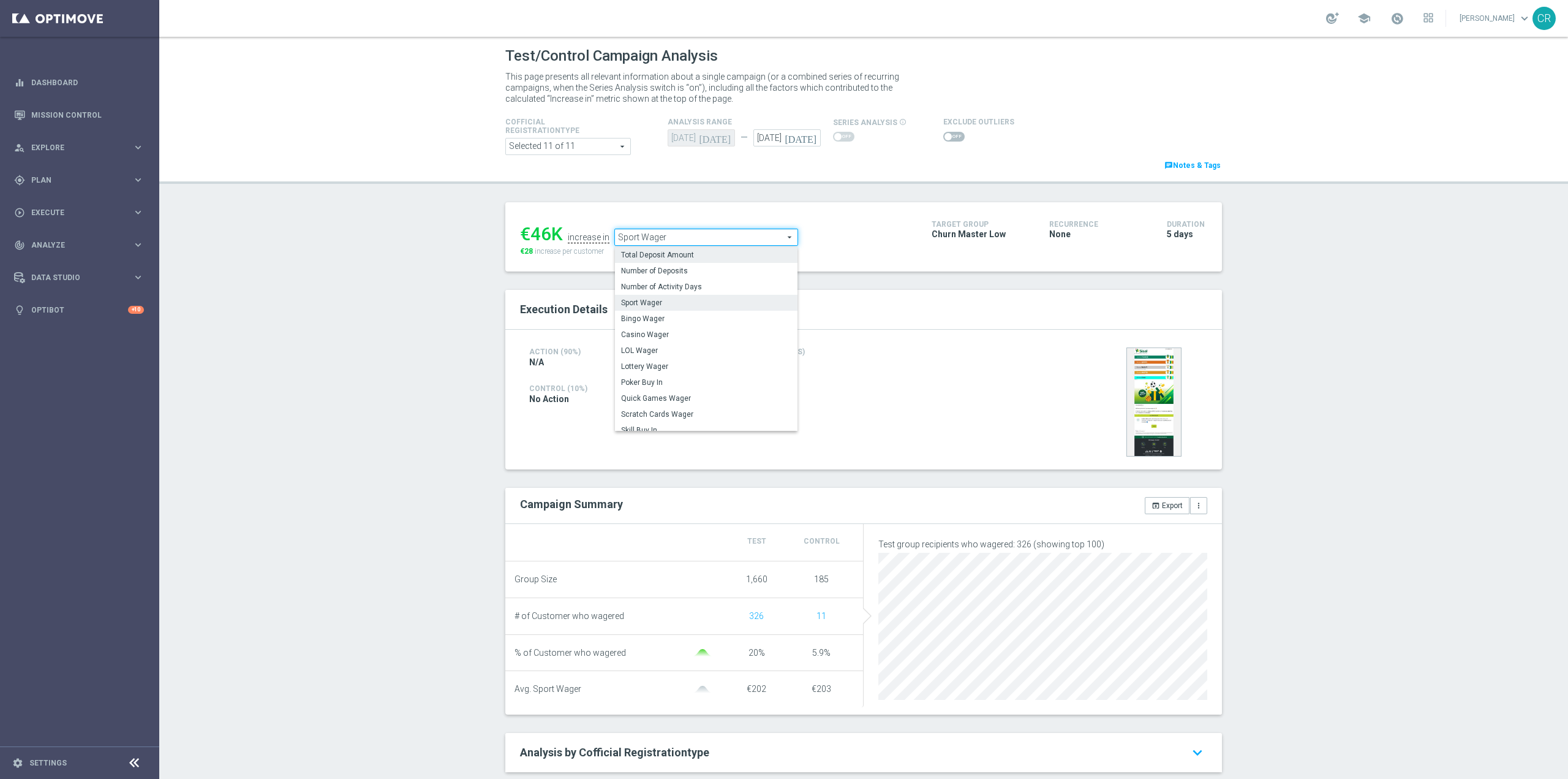
click at [721, 256] on span "Total Deposit Amount" at bounding box center [706, 255] width 170 height 10
type input "Total Deposit Amount"
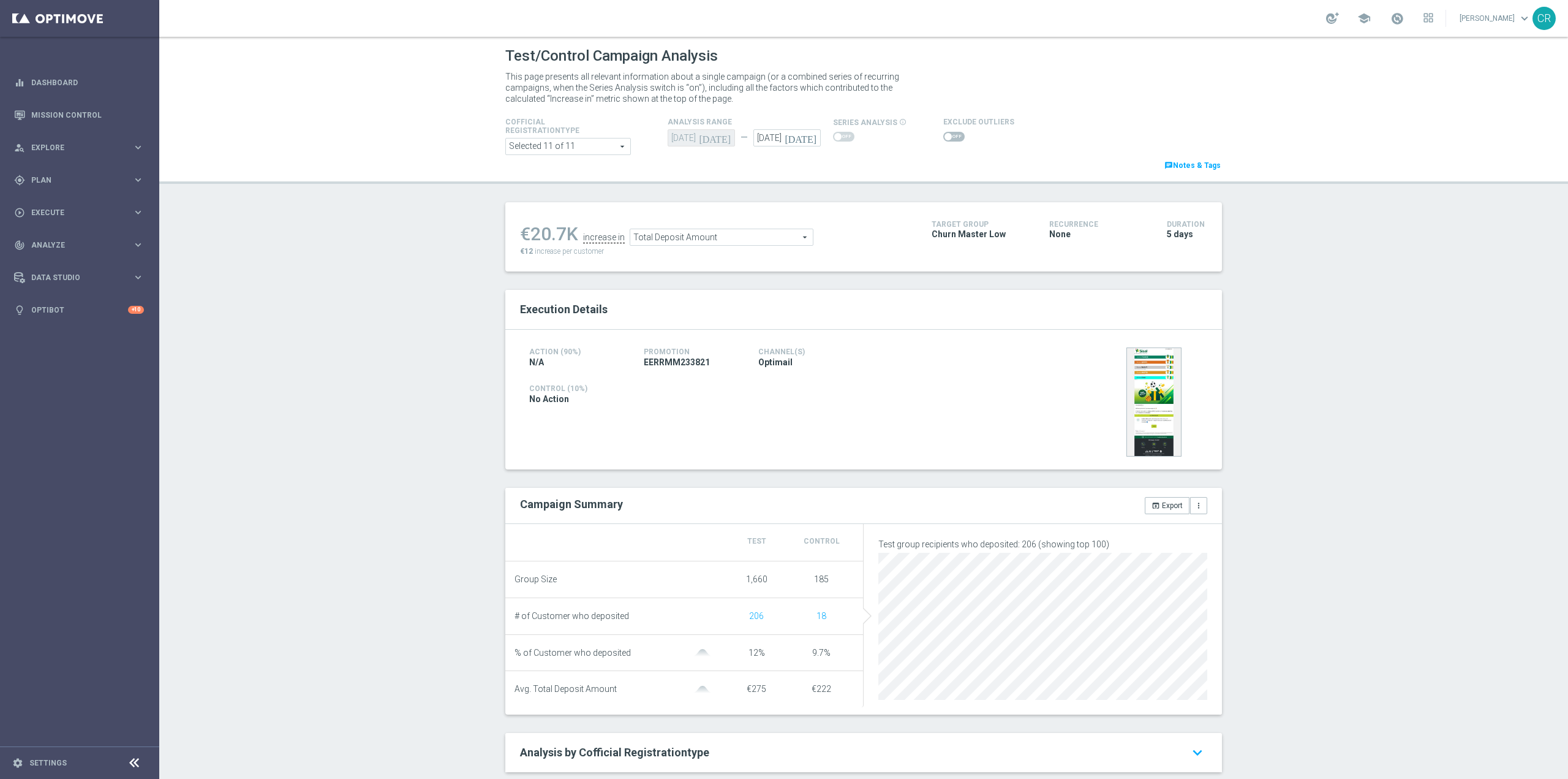
click at [943, 133] on span at bounding box center [954, 137] width 21 height 10
click at [943, 133] on input "checkbox" at bounding box center [954, 137] width 21 height 10
click at [706, 241] on span "Total Deposit Amount" at bounding box center [721, 240] width 182 height 16
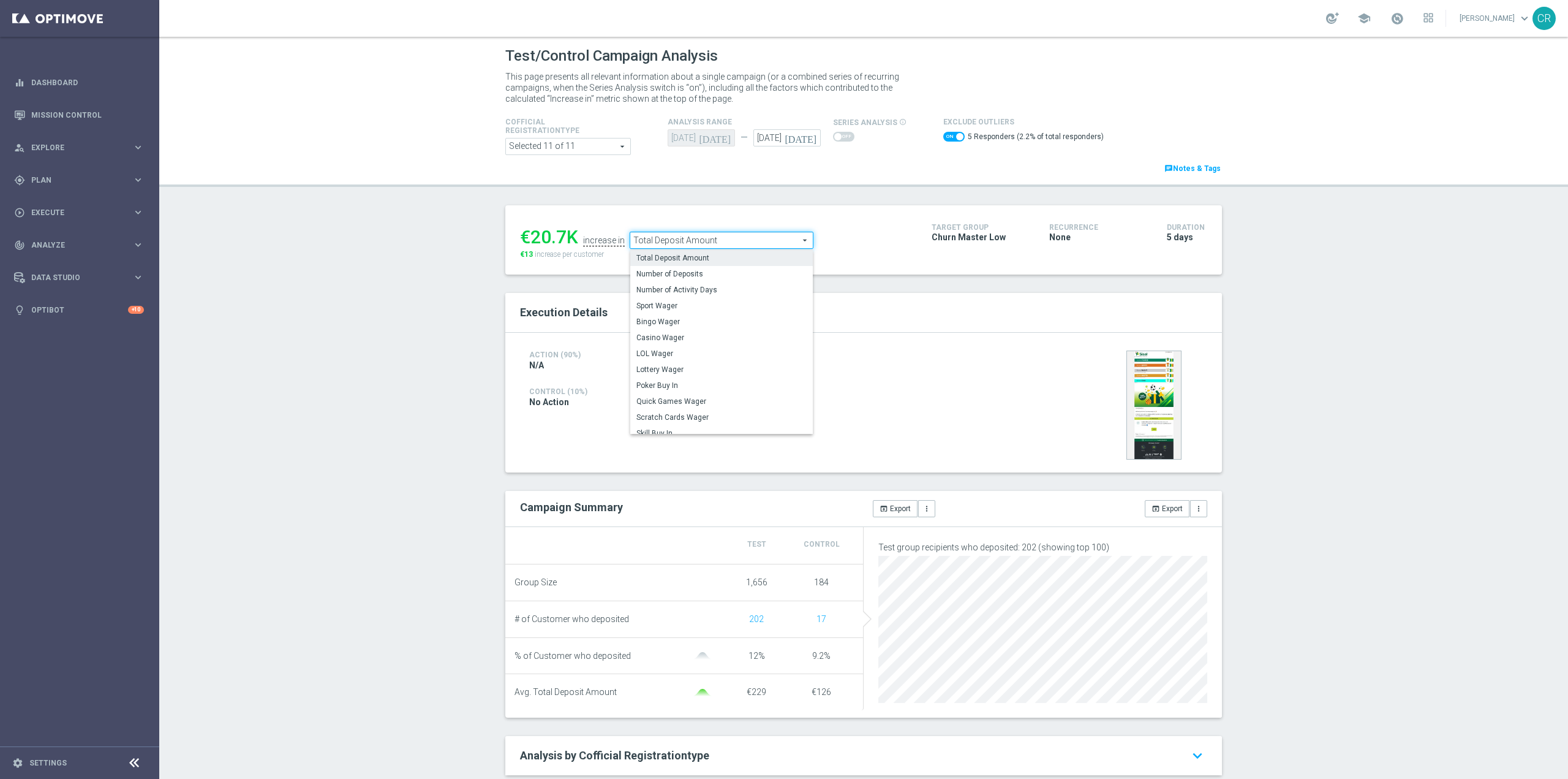
click at [1029, 345] on div "Action (90%) N/A Promotion EERRMM233821 Channel(s) Optimail Control (10%) No Ac…" at bounding box center [864, 402] width 716 height 139
checkbox input "false"
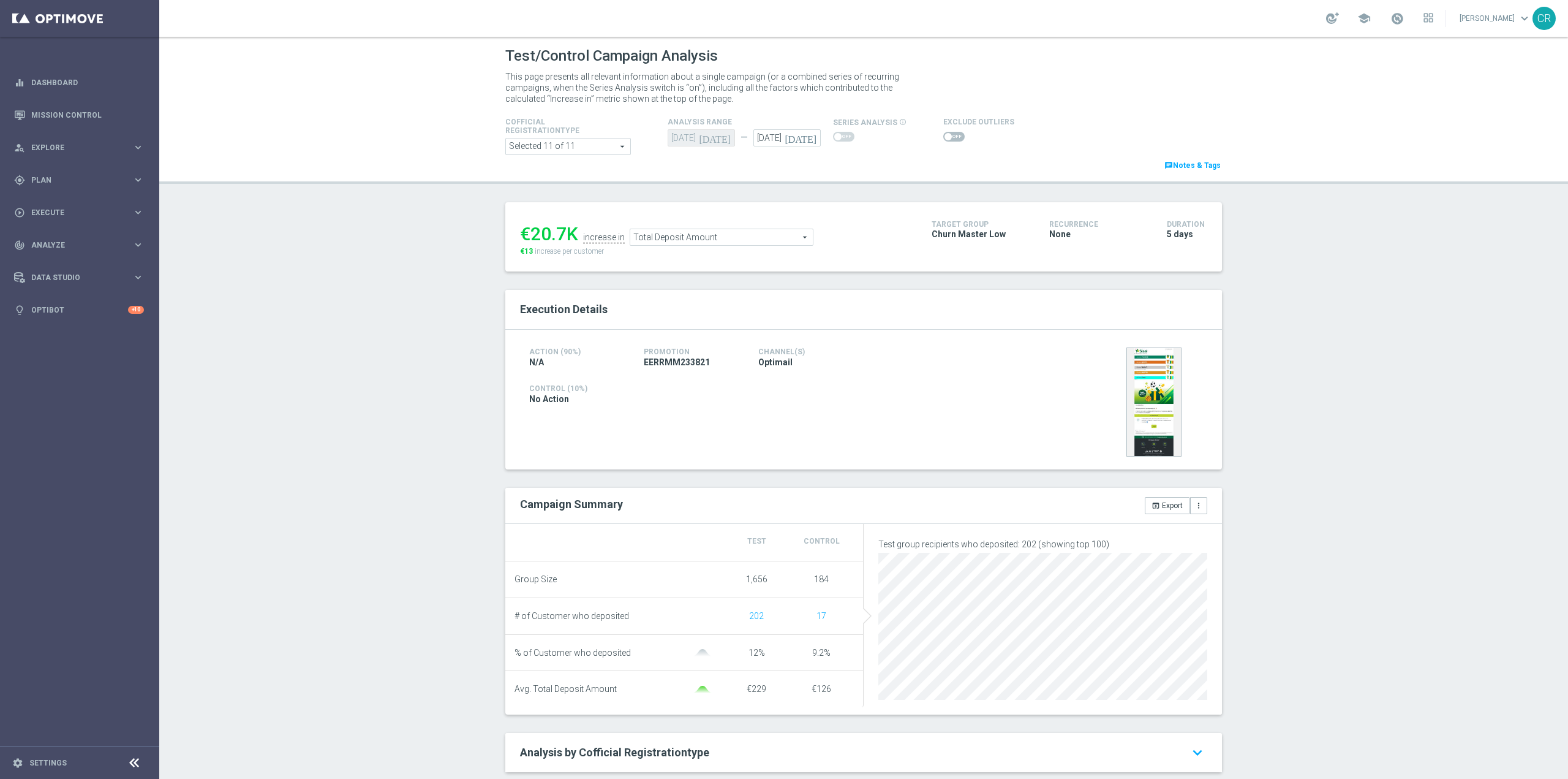
click at [784, 241] on span "Total Deposit Amount" at bounding box center [721, 237] width 182 height 16
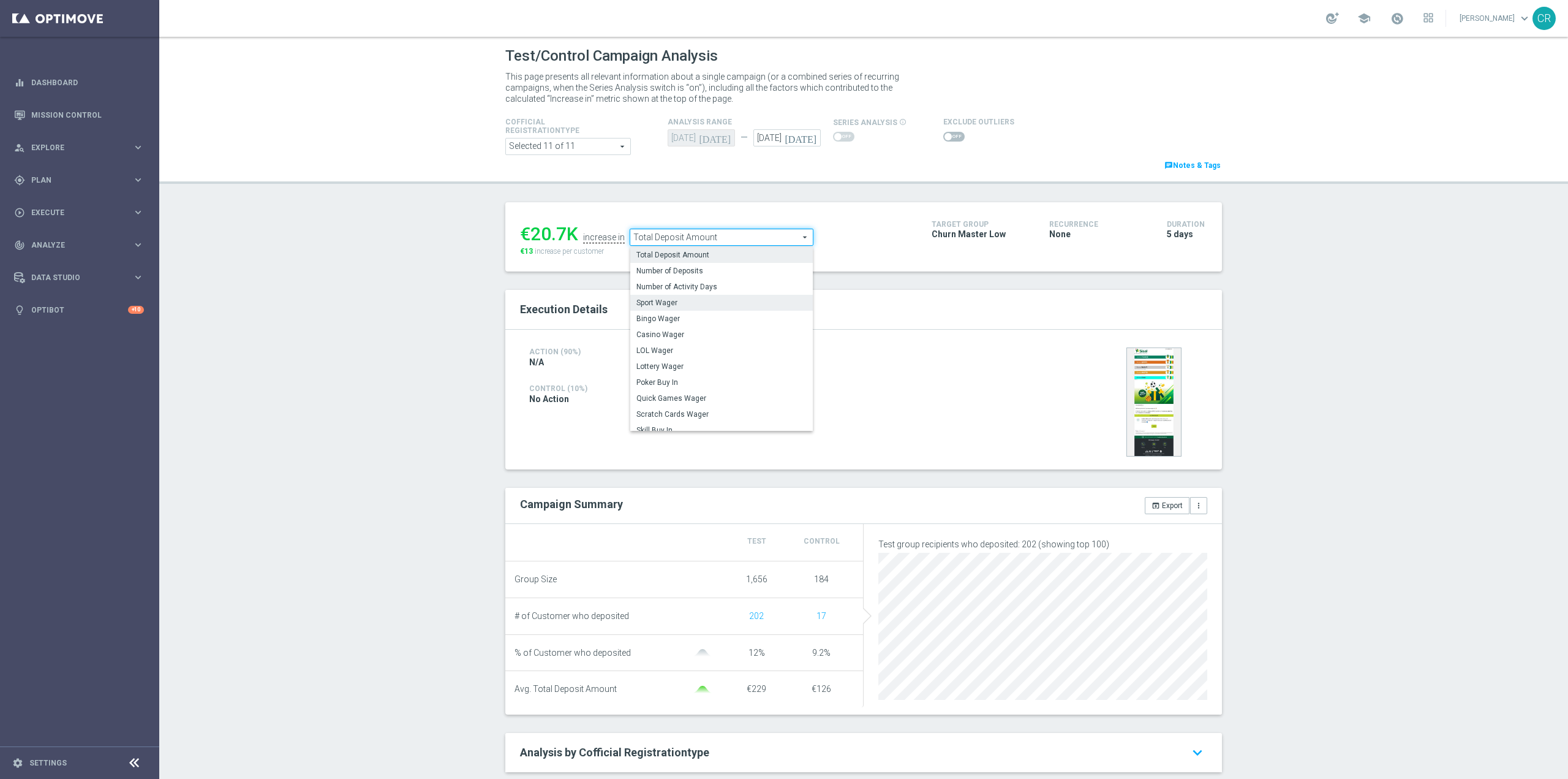
click at [707, 304] on span "Sport Wager" at bounding box center [721, 303] width 170 height 10
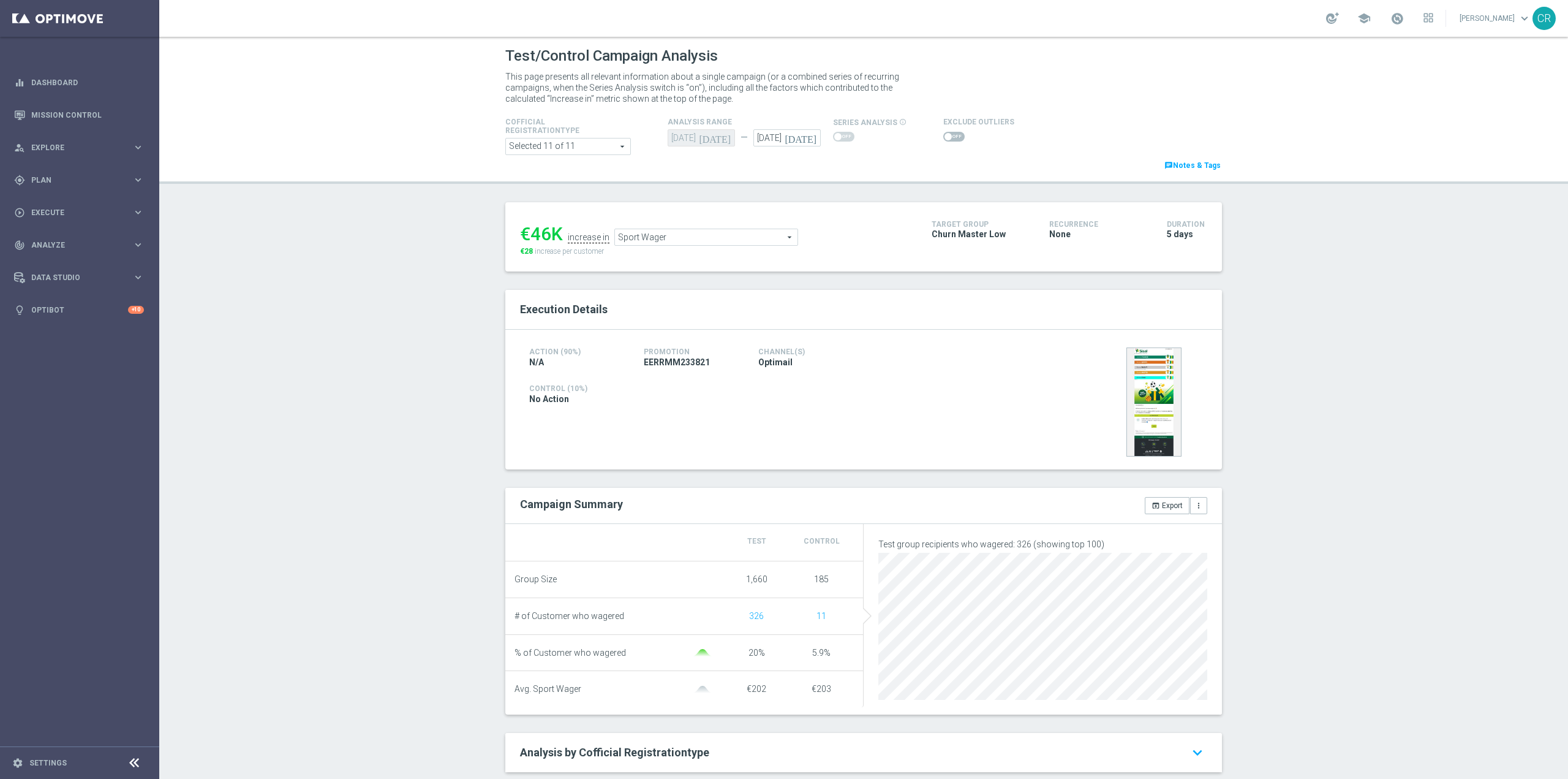
click at [739, 250] on div "€46K increase in Sport Wager Sport Wager arrow_drop_down search €28 increase pe…" at bounding box center [716, 237] width 393 height 40
click at [739, 239] on span "Sport Wager" at bounding box center [707, 237] width 182 height 16
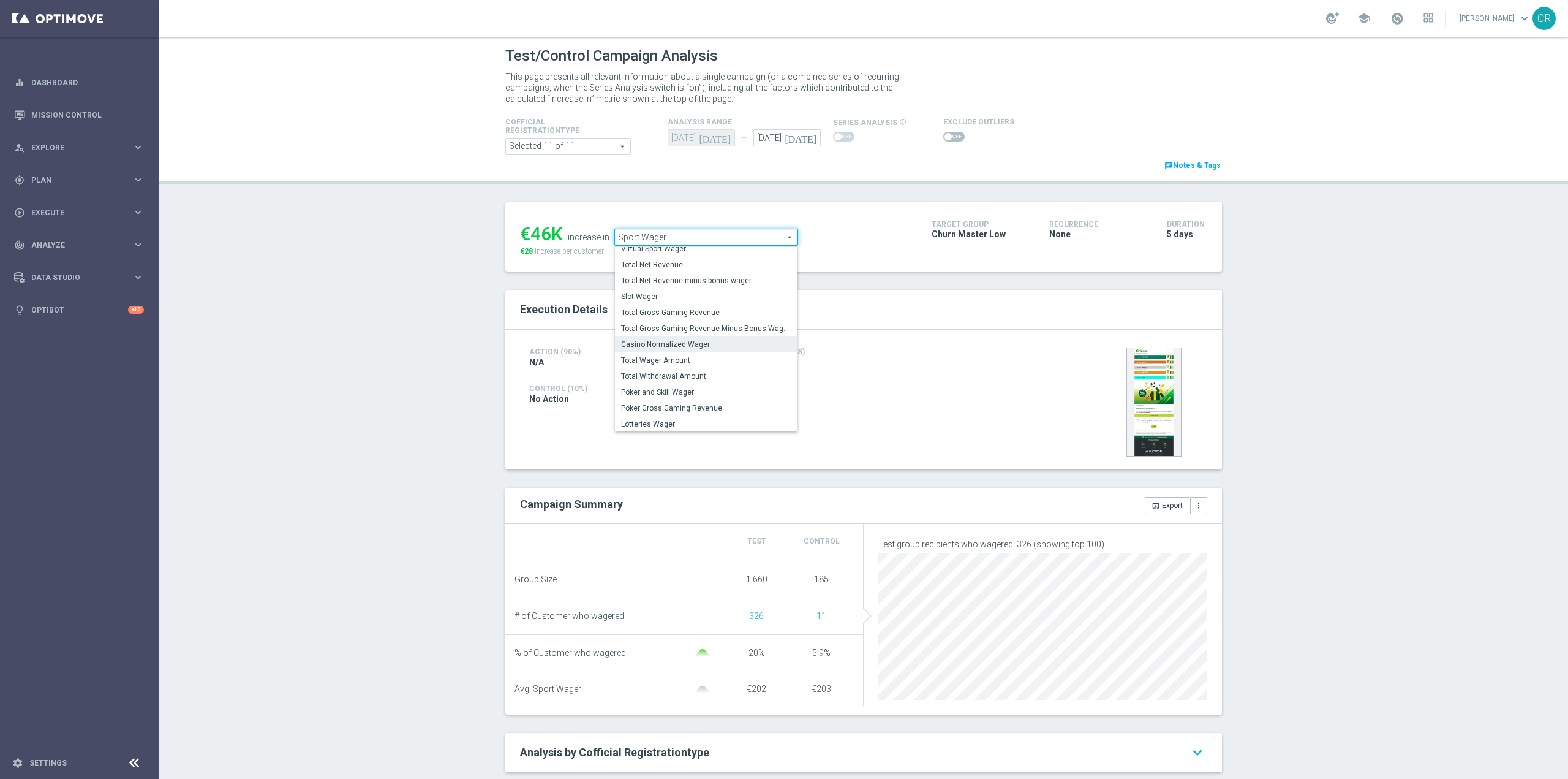
scroll to position [191, 0]
click at [687, 357] on span "Total Wager Amount" at bounding box center [706, 359] width 170 height 10
type input "Total Wager Amount"
